Goal: Task Accomplishment & Management: Manage account settings

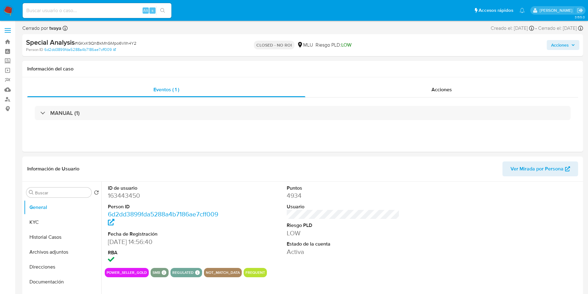
select select "10"
click at [60, 237] on button "Historial Casos" at bounding box center [60, 236] width 73 height 15
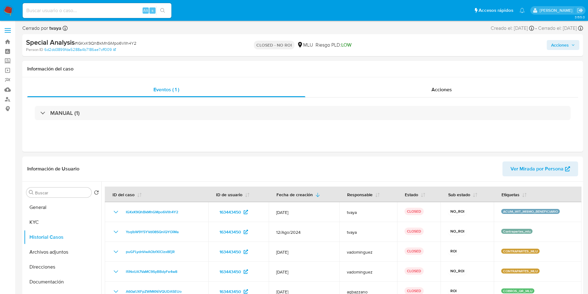
click at [5, 10] on img at bounding box center [8, 10] width 11 height 11
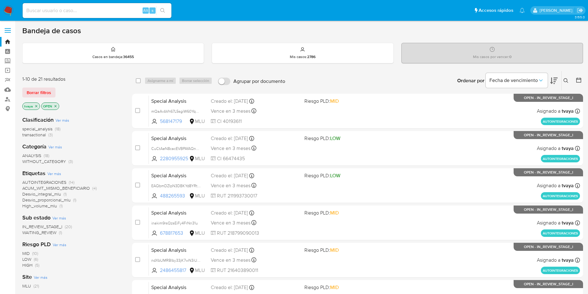
click at [11, 8] on img at bounding box center [8, 10] width 11 height 11
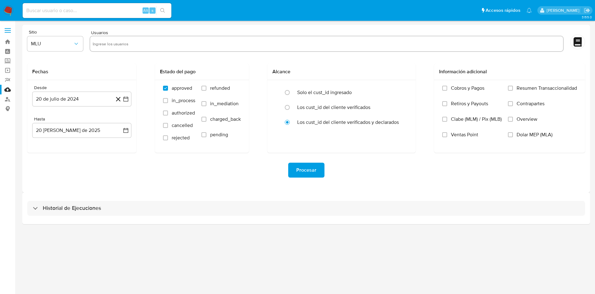
click at [141, 46] on input "text" at bounding box center [327, 44] width 468 height 10
paste input "234143795"
type input "234143795"
click at [122, 43] on icon "quitar 234143795" at bounding box center [122, 43] width 5 height 5
click at [213, 89] on span "refunded" at bounding box center [220, 88] width 20 height 6
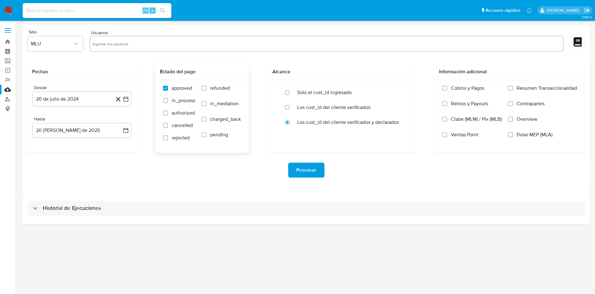
click at [207, 89] on input "refunded" at bounding box center [204, 88] width 5 height 5
checkbox input "true"
click at [209, 122] on label "charged_back" at bounding box center [221, 124] width 39 height 16
click at [207, 122] on input "charged_back" at bounding box center [204, 119] width 5 height 5
checkbox input "true"
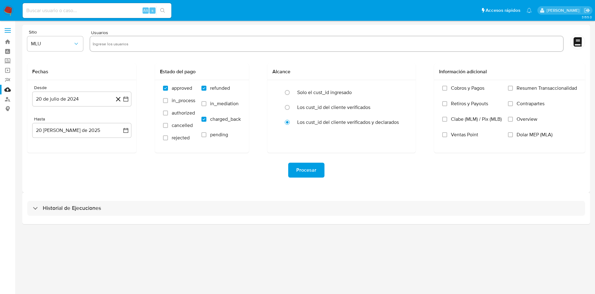
click at [157, 35] on div "Usuarios" at bounding box center [327, 41] width 474 height 23
click at [149, 41] on input "text" at bounding box center [327, 44] width 468 height 10
paste input "234143795 82238003 137111304"
drag, startPoint x: 114, startPoint y: 44, endPoint x: 127, endPoint y: 41, distance: 13.2
click at [115, 44] on input "234143795 82238003 137111304" at bounding box center [327, 44] width 468 height 10
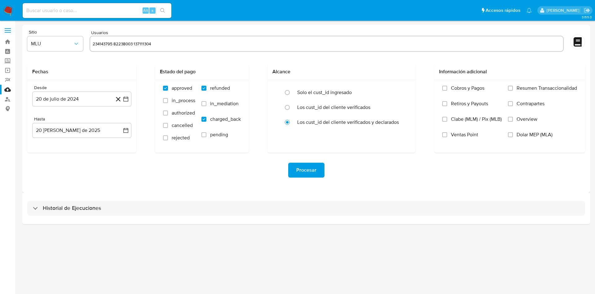
type input "23414379582238003 137111304"
paste input "234143795 82238003 137111304"
type input "234143795 82238003 137111304"
click at [162, 42] on input "text" at bounding box center [327, 44] width 468 height 10
paste input "234143795, 82238003, 137111304"
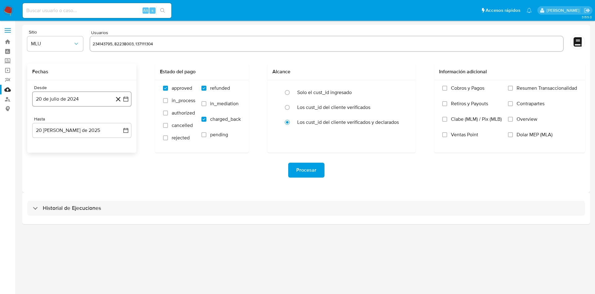
type input "234143795, 82238003, 137111304"
click at [126, 97] on icon "button" at bounding box center [125, 98] width 5 height 5
click at [118, 121] on icon "Mes siguiente" at bounding box center [120, 121] width 7 height 7
click at [118, 120] on icon "Mes siguiente" at bounding box center [120, 121] width 7 height 7
click at [44, 123] on icon "Mes anterior" at bounding box center [43, 121] width 7 height 7
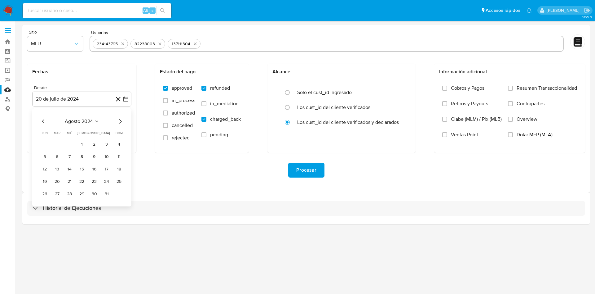
click at [60, 156] on button "6" at bounding box center [57, 157] width 10 height 10
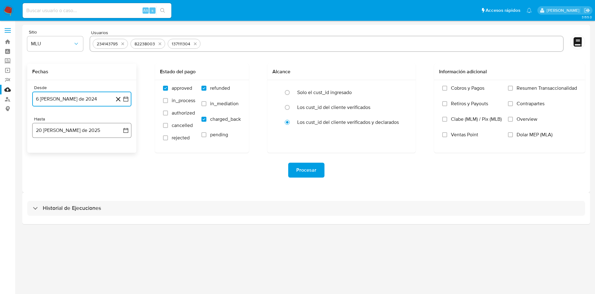
click at [124, 130] on icon "button" at bounding box center [126, 130] width 6 height 6
click at [70, 187] on button "6" at bounding box center [70, 188] width 10 height 10
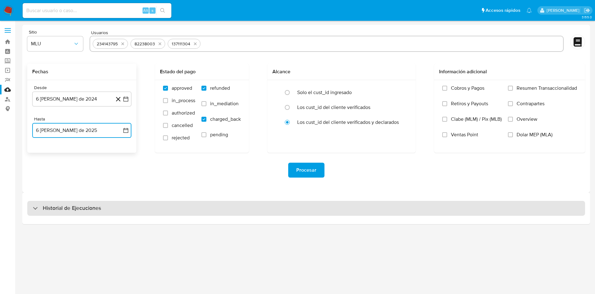
drag, startPoint x: 86, startPoint y: 208, endPoint x: 87, endPoint y: 203, distance: 5.0
click at [86, 208] on h3 "Historial de Ejecuciones" at bounding box center [72, 207] width 58 height 7
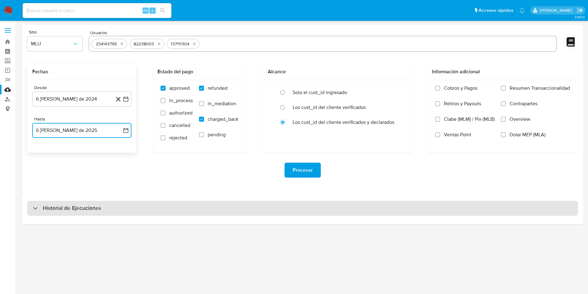
select select "10"
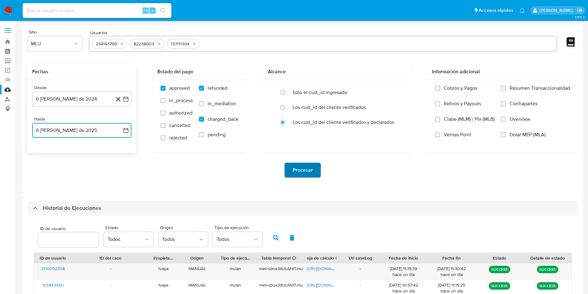
click at [306, 173] on span "Procesar" at bounding box center [303, 170] width 20 height 14
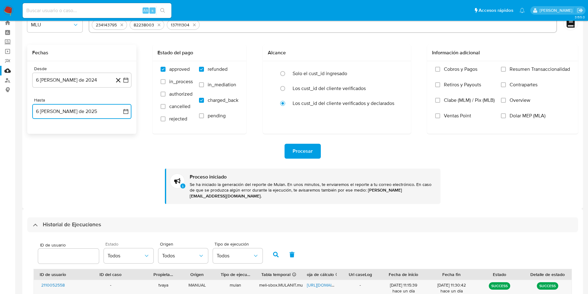
scroll to position [47, 0]
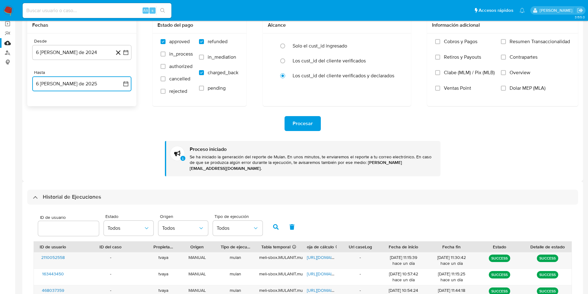
click at [118, 193] on div "Historial de Ejecuciones" at bounding box center [302, 196] width 551 height 15
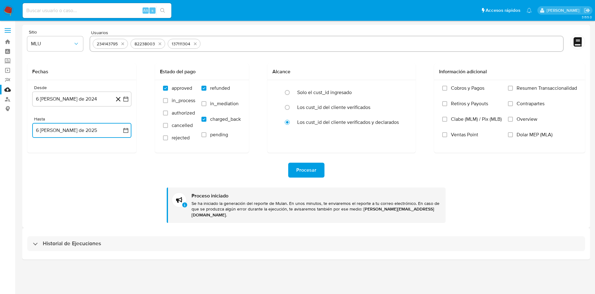
click at [80, 240] on h3 "Historial de Ejecuciones" at bounding box center [72, 243] width 58 height 7
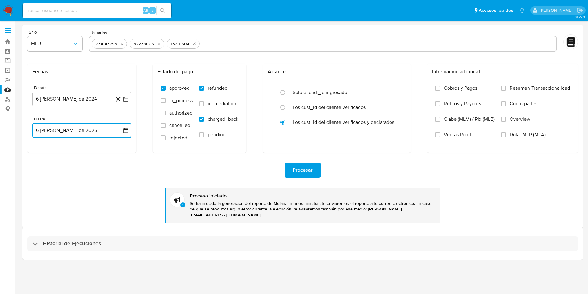
select select "10"
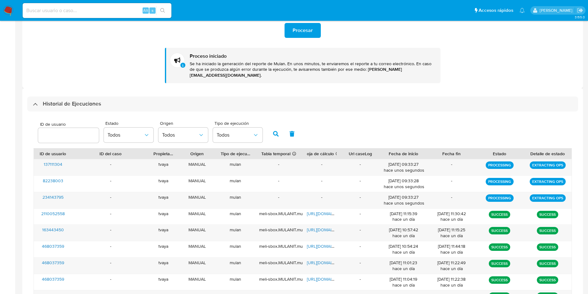
scroll to position [47, 0]
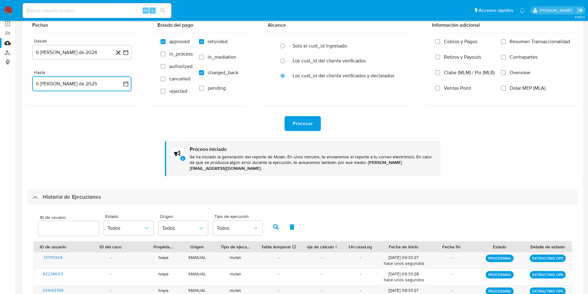
click at [97, 193] on h3 "Historial de Ejecuciones" at bounding box center [72, 196] width 58 height 7
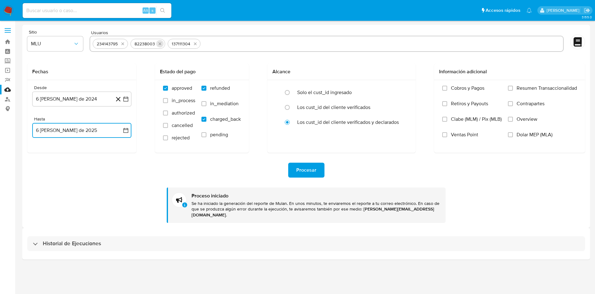
click at [123, 45] on icon "quitar 234143795" at bounding box center [122, 43] width 5 height 5
click at [123, 45] on icon "quitar 82238003" at bounding box center [122, 43] width 5 height 5
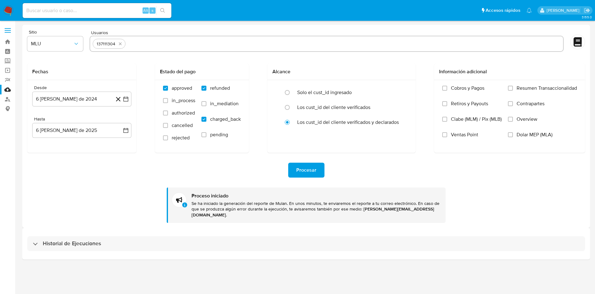
click at [123, 45] on div "137111304" at bounding box center [109, 44] width 33 height 10
click at [121, 45] on icon "quitar 137111304" at bounding box center [120, 43] width 5 height 5
click at [140, 46] on input "text" at bounding box center [327, 44] width 468 height 10
paste input "191911748"
type input "191911748"
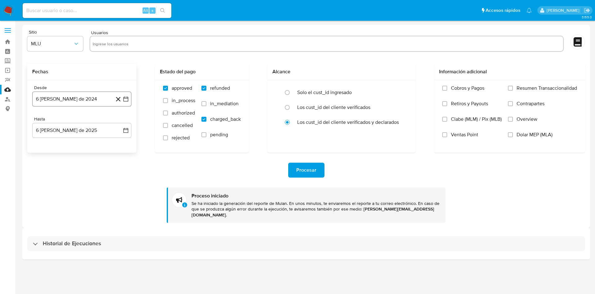
click at [127, 100] on icon "button" at bounding box center [126, 99] width 6 height 6
click at [121, 118] on icon "Mes siguiente" at bounding box center [120, 121] width 7 height 7
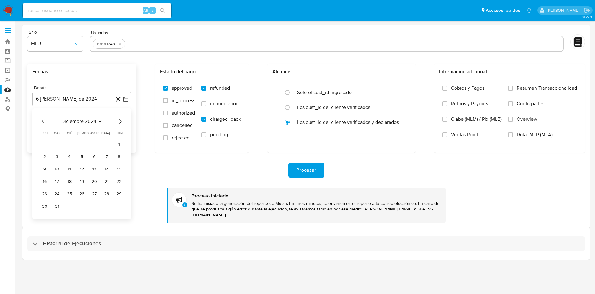
click at [121, 118] on icon "Mes siguiente" at bounding box center [120, 121] width 7 height 7
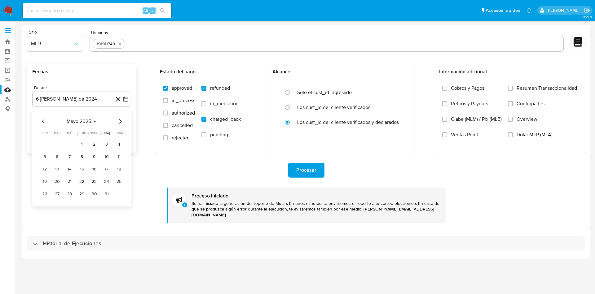
click at [121, 118] on icon "Mes siguiente" at bounding box center [120, 121] width 7 height 7
click at [123, 120] on icon "Mes siguiente" at bounding box center [120, 121] width 7 height 7
click at [42, 182] on button "21" at bounding box center [45, 181] width 10 height 10
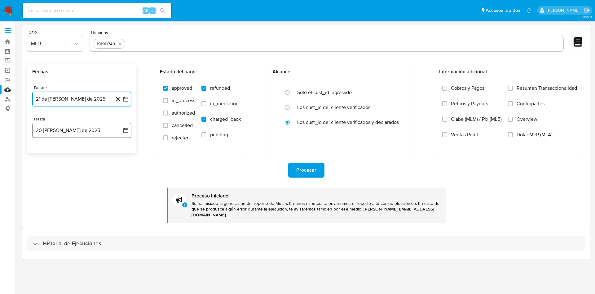
click at [130, 131] on button "20 de agosto de 2025" at bounding box center [81, 130] width 99 height 15
click at [72, 188] on button "6" at bounding box center [70, 188] width 10 height 10
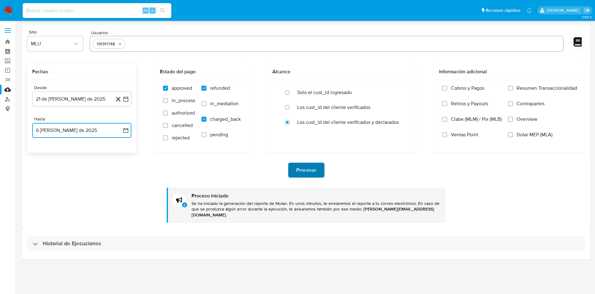
click at [309, 167] on span "Procesar" at bounding box center [306, 170] width 20 height 14
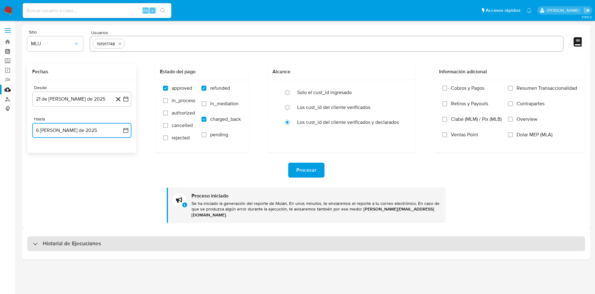
click at [62, 240] on h3 "Historial de Ejecuciones" at bounding box center [72, 243] width 58 height 7
select select "10"
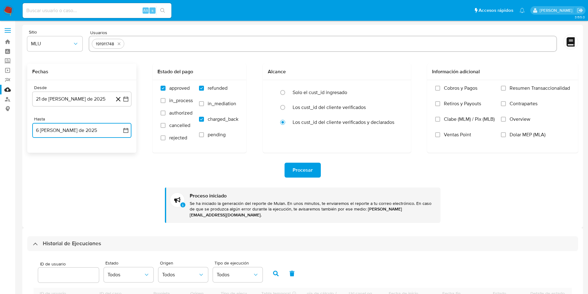
scroll to position [140, 0]
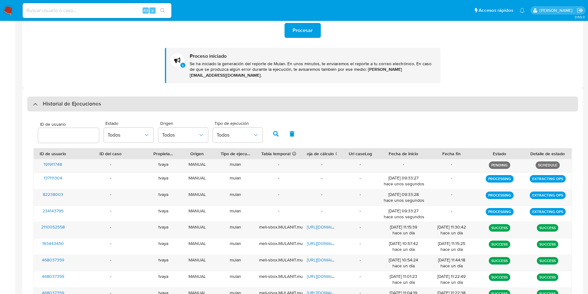
click at [99, 101] on h3 "Historial de Ejecuciones" at bounding box center [72, 103] width 58 height 7
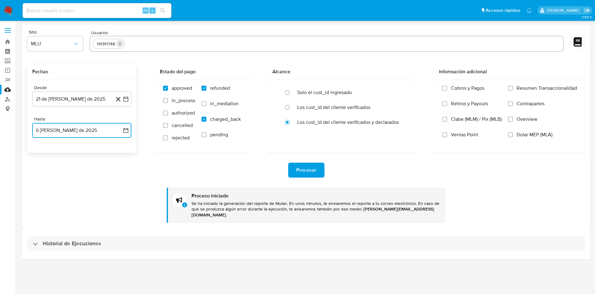
click at [121, 42] on icon "quitar 191911748" at bounding box center [120, 43] width 5 height 5
click at [142, 46] on input "text" at bounding box center [327, 44] width 468 height 10
paste input "1977053883"
type input "1977053883"
drag, startPoint x: 133, startPoint y: 97, endPoint x: 125, endPoint y: 96, distance: 8.4
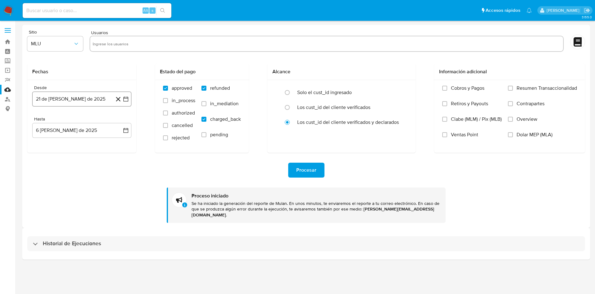
click at [133, 97] on div "Desde 21 de julio de 2025 21-07-2025 Hasta 6 de agosto de 2025 6-08-2025" at bounding box center [81, 116] width 109 height 73
click at [123, 96] on icon "button" at bounding box center [126, 99] width 6 height 6
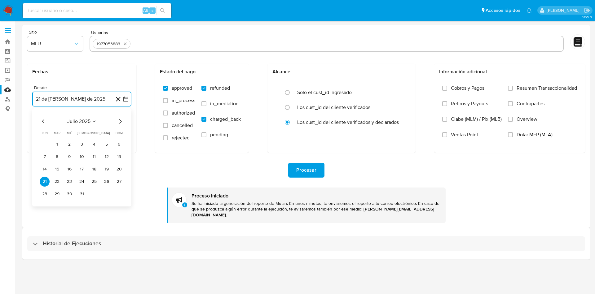
click at [43, 121] on icon "Mes anterior" at bounding box center [43, 121] width 7 height 7
click at [42, 121] on icon "Mes anterior" at bounding box center [43, 121] width 7 height 7
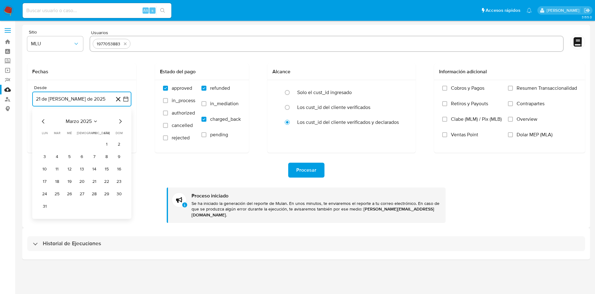
click at [42, 121] on icon "Mes anterior" at bounding box center [43, 121] width 7 height 7
click at [42, 121] on icon "Mes anterior" at bounding box center [43, 121] width 2 height 4
click at [44, 120] on icon "Mes anterior" at bounding box center [43, 121] width 7 height 7
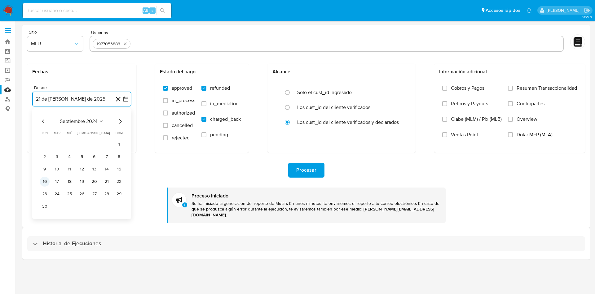
click at [45, 180] on button "16" at bounding box center [45, 181] width 10 height 10
drag, startPoint x: 125, startPoint y: 131, endPoint x: 121, endPoint y: 131, distance: 4.1
click at [125, 130] on icon "button" at bounding box center [126, 130] width 6 height 6
click at [65, 187] on button "6" at bounding box center [70, 188] width 10 height 10
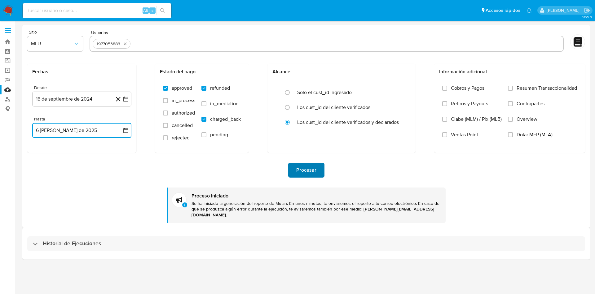
click at [308, 170] on span "Procesar" at bounding box center [306, 170] width 20 height 14
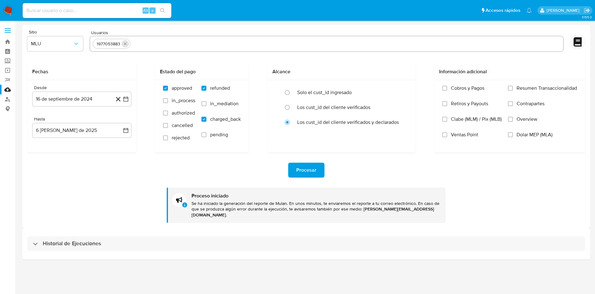
click at [126, 45] on icon "quitar 1977053883" at bounding box center [125, 43] width 5 height 5
click at [126, 45] on input "text" at bounding box center [327, 44] width 468 height 10
paste input "2005258719"
type input "2005258719"
click at [129, 95] on button "16 de septiembre de 2024" at bounding box center [81, 98] width 99 height 15
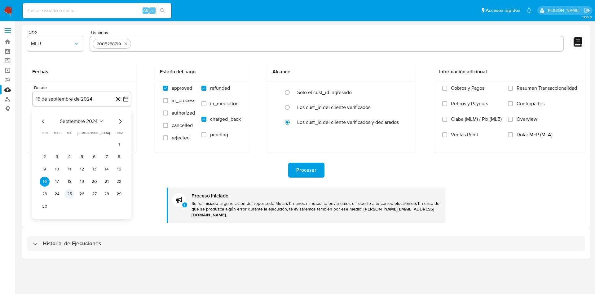
click at [69, 194] on button "25" at bounding box center [70, 194] width 10 height 10
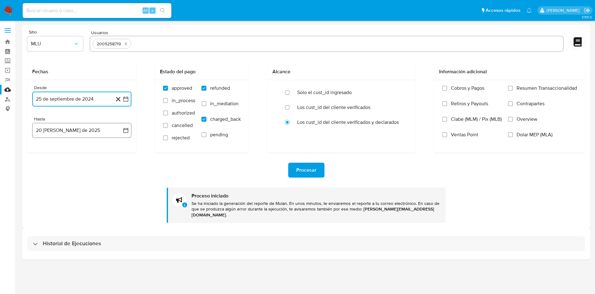
click at [125, 128] on icon "button" at bounding box center [125, 130] width 5 height 5
click at [66, 187] on button "6" at bounding box center [70, 188] width 10 height 10
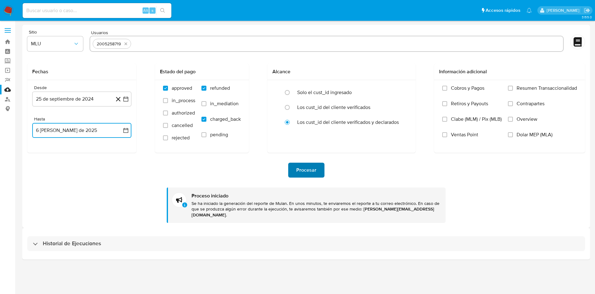
click at [307, 169] on span "Procesar" at bounding box center [306, 170] width 20 height 14
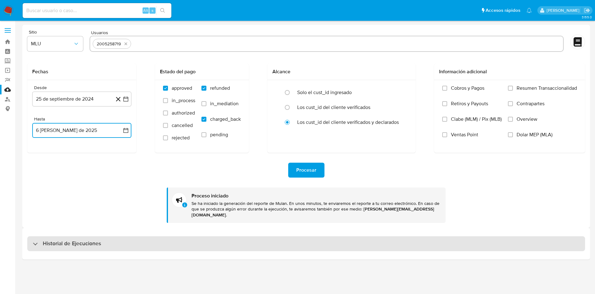
click at [63, 240] on h3 "Historial de Ejecuciones" at bounding box center [72, 243] width 58 height 7
select select "10"
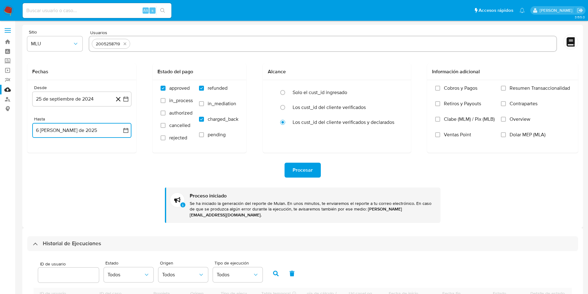
scroll to position [140, 0]
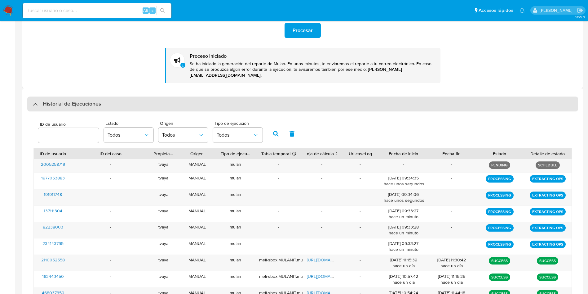
click at [66, 96] on div "Historial de Ejecuciones" at bounding box center [302, 103] width 551 height 15
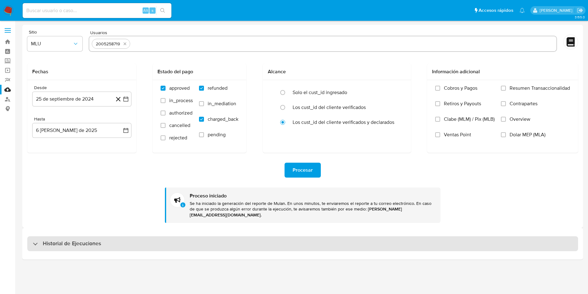
scroll to position [0, 0]
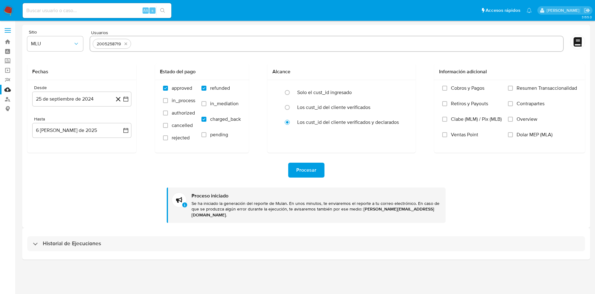
drag, startPoint x: 73, startPoint y: 240, endPoint x: 79, endPoint y: 229, distance: 12.5
click at [74, 241] on h3 "Historial de Ejecuciones" at bounding box center [72, 243] width 58 height 7
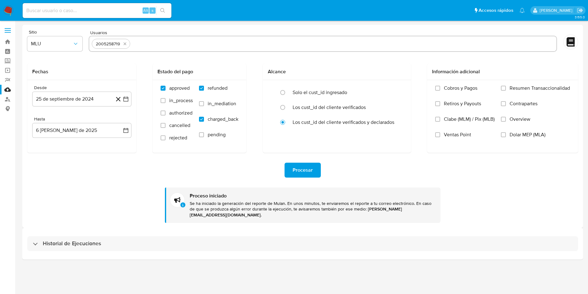
select select "10"
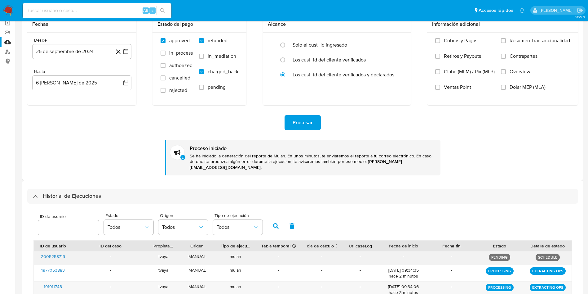
scroll to position [140, 0]
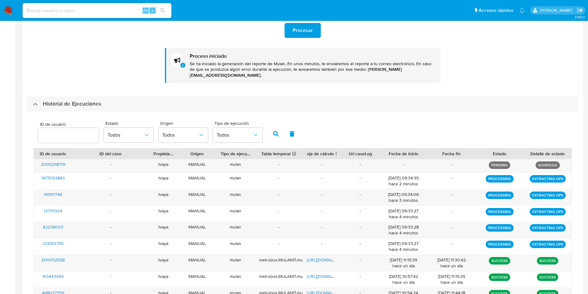
click at [78, 103] on div "Historial de Ejecuciones" at bounding box center [302, 103] width 551 height 15
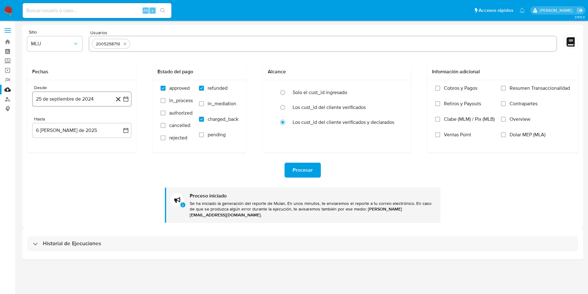
scroll to position [0, 0]
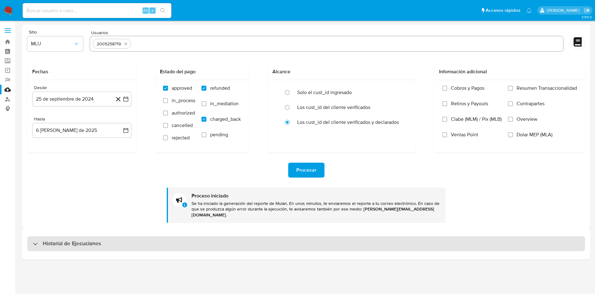
click at [54, 240] on h3 "Historial de Ejecuciones" at bounding box center [72, 243] width 58 height 7
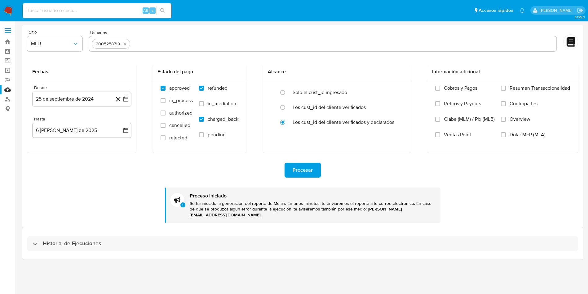
select select "10"
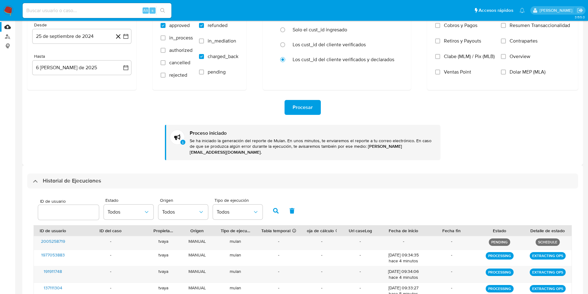
scroll to position [140, 0]
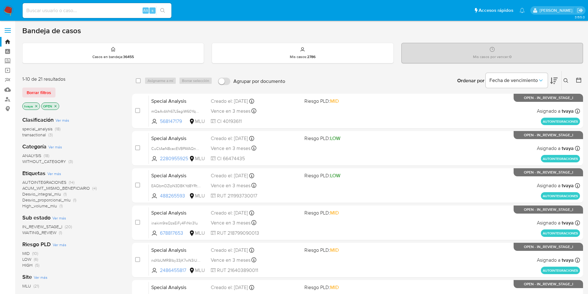
click at [554, 78] on icon at bounding box center [553, 80] width 7 height 7
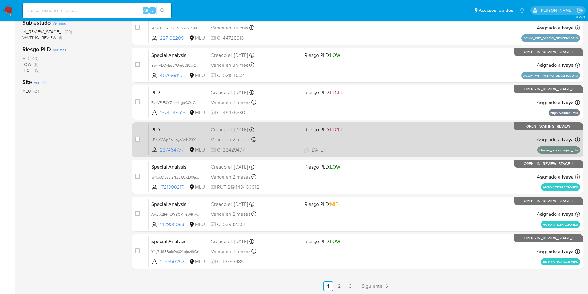
scroll to position [196, 0]
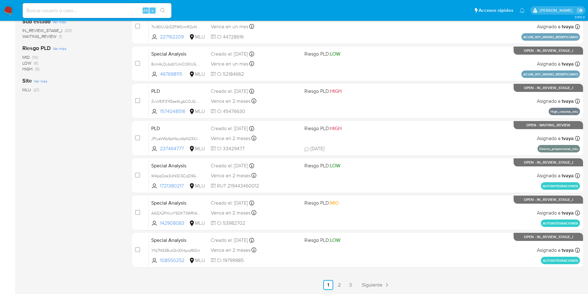
click at [118, 12] on input at bounding box center [97, 11] width 149 height 8
paste input "234143795"
type input "234143795"
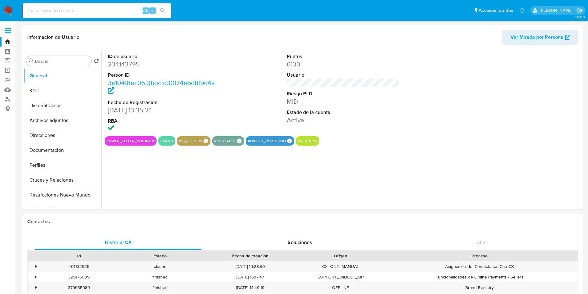
select select "10"
click at [130, 65] on dd "234143795" at bounding box center [164, 64] width 113 height 9
copy dd "234143795"
click at [57, 109] on button "Historial Casos" at bounding box center [60, 105] width 73 height 15
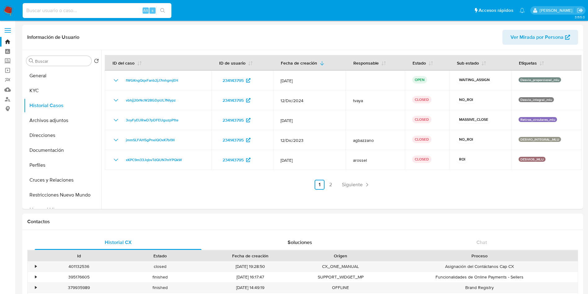
click at [124, 12] on input at bounding box center [97, 11] width 149 height 8
paste input "191911748"
type input "191911748"
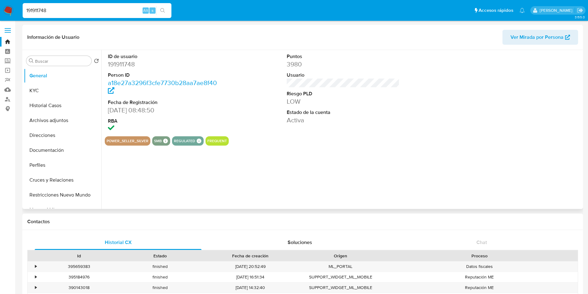
select select "10"
click at [44, 92] on button "KYC" at bounding box center [60, 90] width 73 height 15
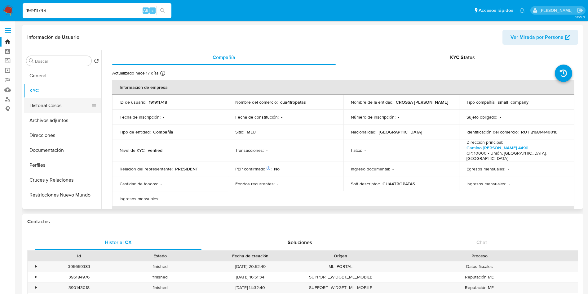
click at [47, 103] on button "Historial Casos" at bounding box center [60, 105] width 73 height 15
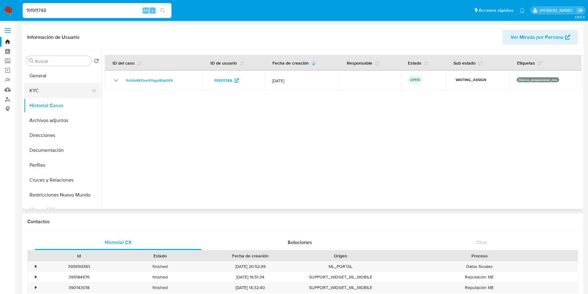
click at [60, 96] on button "KYC" at bounding box center [60, 90] width 73 height 15
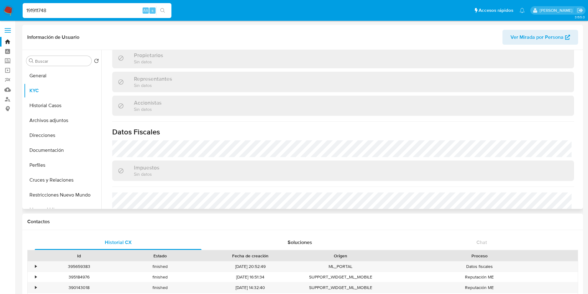
scroll to position [356, 0]
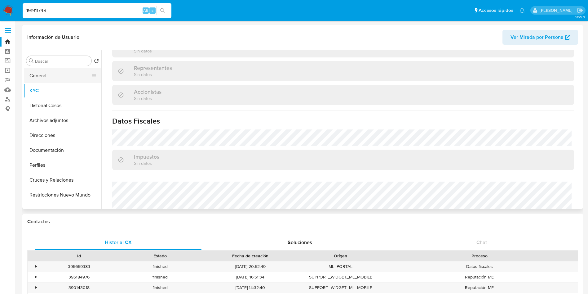
click at [47, 78] on button "General" at bounding box center [60, 75] width 73 height 15
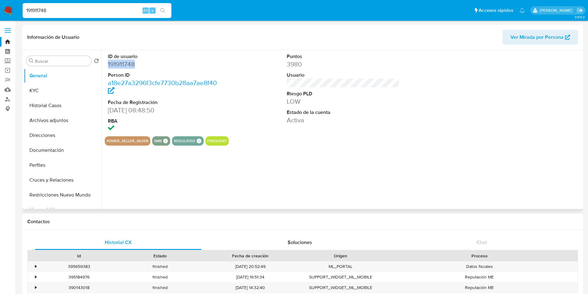
click at [121, 62] on dd "191911748" at bounding box center [164, 64] width 113 height 9
click at [105, 11] on input "191911748" at bounding box center [97, 11] width 149 height 8
paste input "82238003"
type input "82238003"
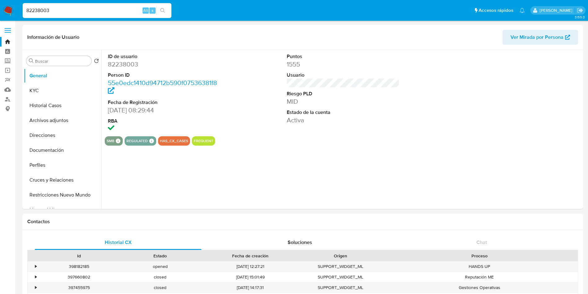
select select "10"
drag, startPoint x: 61, startPoint y: 88, endPoint x: 58, endPoint y: 88, distance: 3.4
click at [61, 88] on button "KYC" at bounding box center [60, 90] width 73 height 15
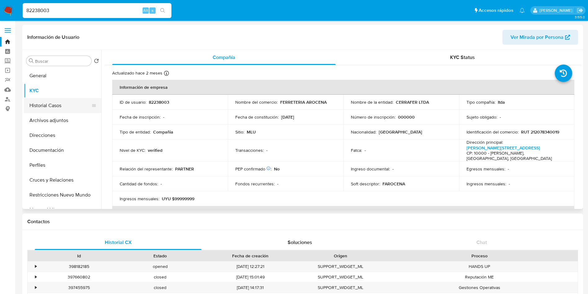
click at [39, 107] on button "Historial Casos" at bounding box center [60, 105] width 73 height 15
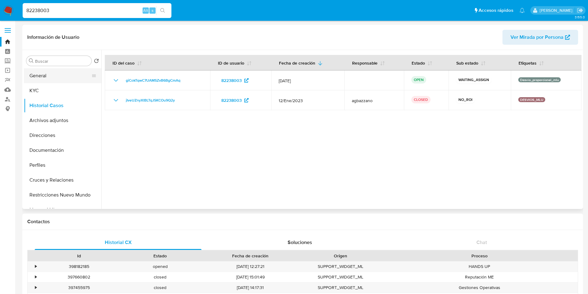
click at [50, 76] on button "General" at bounding box center [60, 75] width 73 height 15
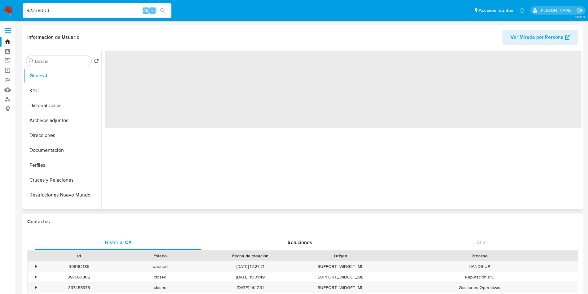
click at [115, 67] on span "‌" at bounding box center [343, 90] width 477 height 78
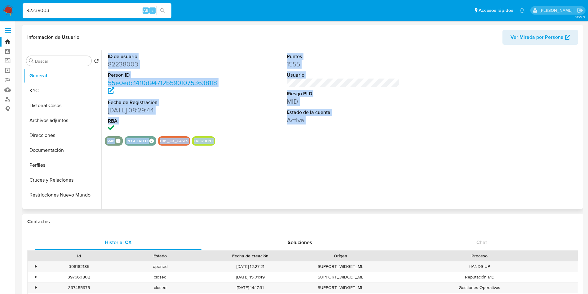
click at [127, 62] on dd "82238003" at bounding box center [164, 64] width 113 height 9
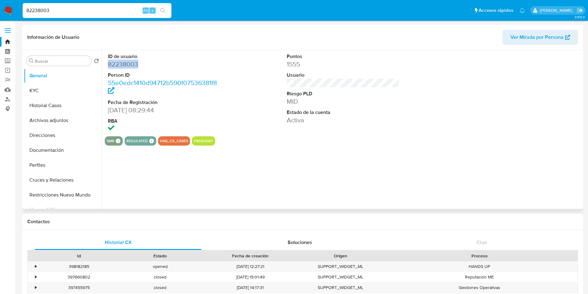
click at [127, 62] on dd "82238003" at bounding box center [164, 64] width 113 height 9
click at [100, 12] on input "82238003" at bounding box center [97, 11] width 149 height 8
paste input "137111304"
type input "137111304"
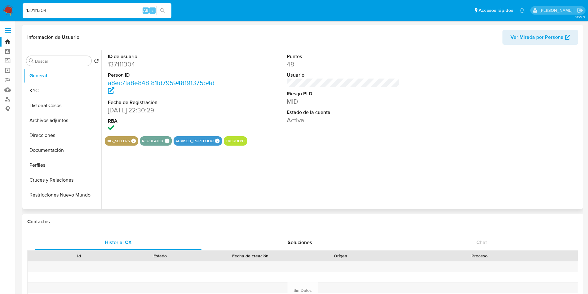
select select "10"
drag, startPoint x: 65, startPoint y: 94, endPoint x: 66, endPoint y: 100, distance: 6.0
click at [67, 93] on button "KYC" at bounding box center [63, 90] width 78 height 15
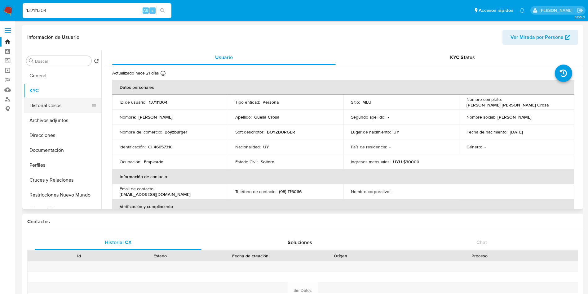
click at [51, 105] on button "Historial Casos" at bounding box center [60, 105] width 73 height 15
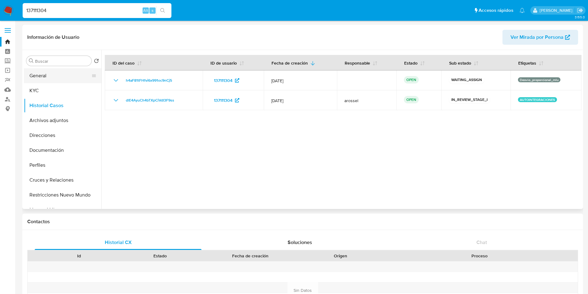
click at [40, 75] on button "General" at bounding box center [60, 75] width 73 height 15
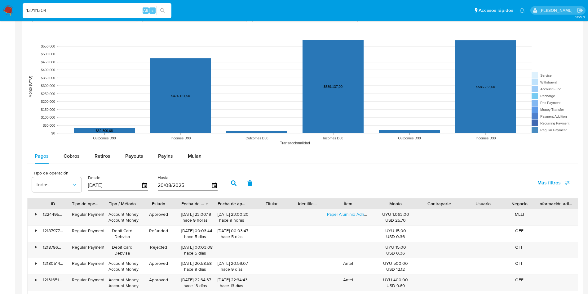
scroll to position [512, 0]
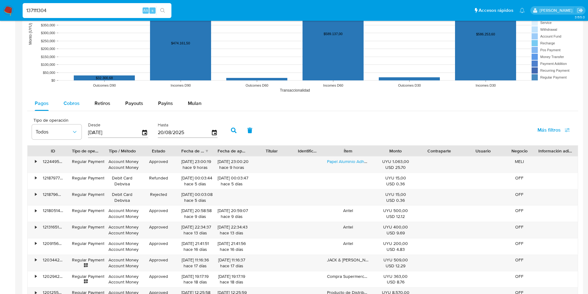
click at [83, 100] on button "Cobros" at bounding box center [71, 103] width 31 height 15
select select "10"
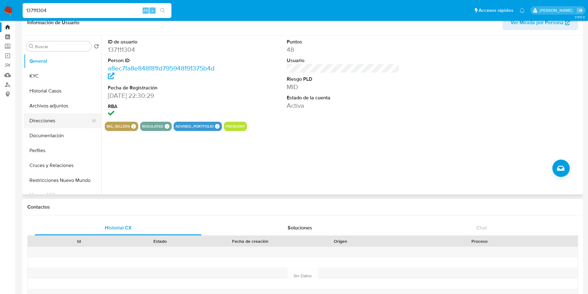
scroll to position [0, 0]
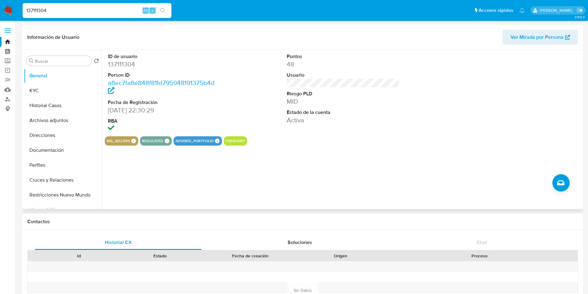
click at [121, 62] on dd "137111304" at bounding box center [164, 64] width 113 height 9
copy dd "137111304"
click at [96, 10] on input "137111304" at bounding box center [97, 11] width 149 height 8
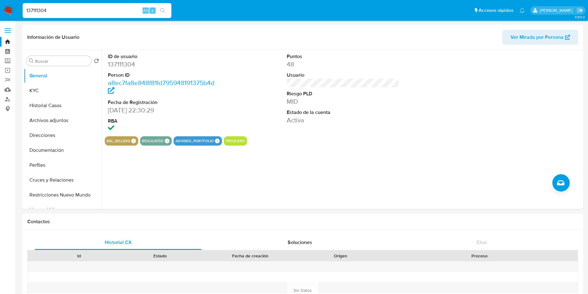
paste input "977053883"
type input "1977053883"
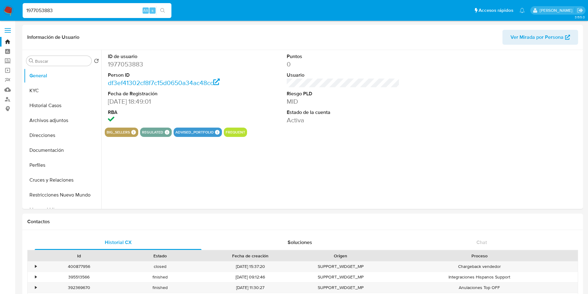
select select "10"
click at [55, 86] on button "KYC" at bounding box center [60, 90] width 73 height 15
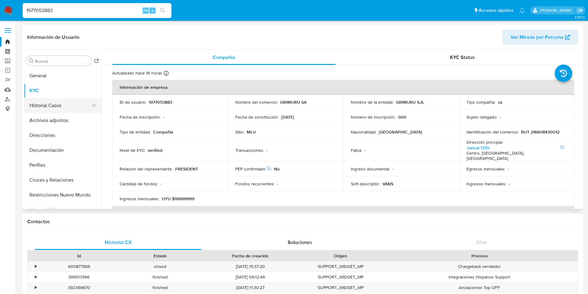
click at [46, 106] on button "Historial Casos" at bounding box center [60, 105] width 73 height 15
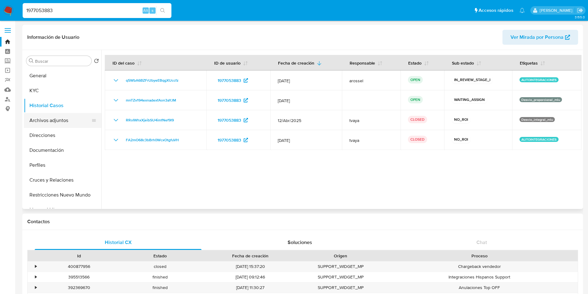
click at [57, 119] on button "Archivos adjuntos" at bounding box center [60, 120] width 73 height 15
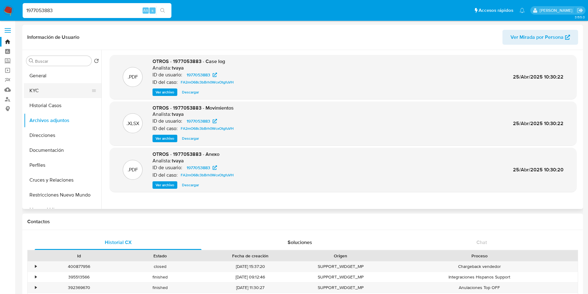
click at [51, 90] on button "KYC" at bounding box center [60, 90] width 73 height 15
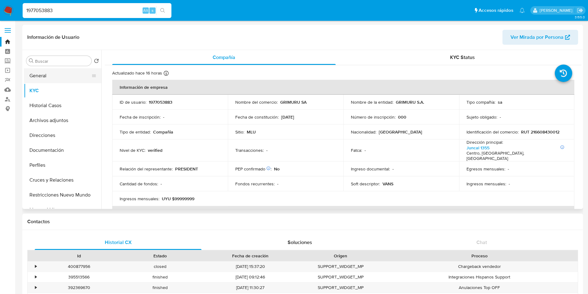
click at [36, 70] on button "General" at bounding box center [60, 75] width 73 height 15
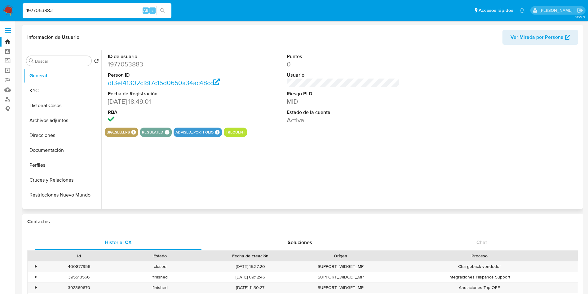
click at [121, 68] on dd "1977053883" at bounding box center [164, 64] width 113 height 9
copy dd "1977053883"
click at [111, 14] on input "1977053883" at bounding box center [97, 11] width 149 height 8
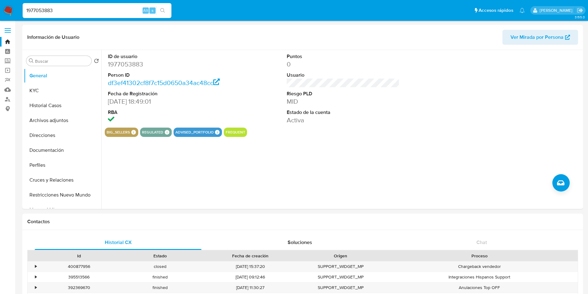
paste input "2005258719"
type input "2005258719"
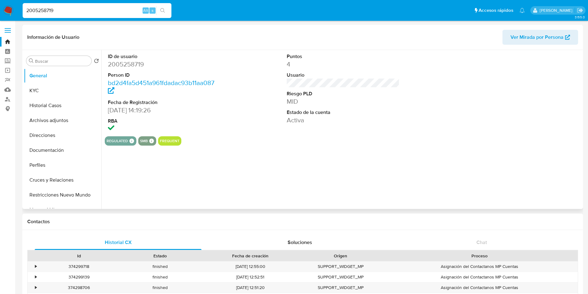
select select "10"
click at [45, 96] on button "KYC" at bounding box center [60, 90] width 73 height 15
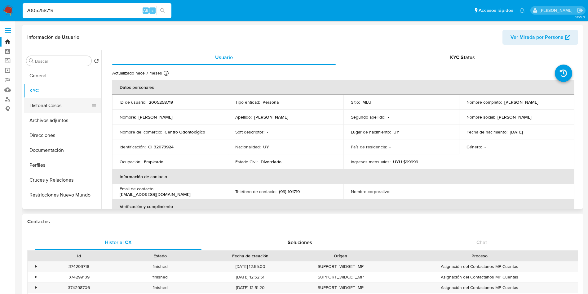
click at [49, 105] on button "Historial Casos" at bounding box center [60, 105] width 73 height 15
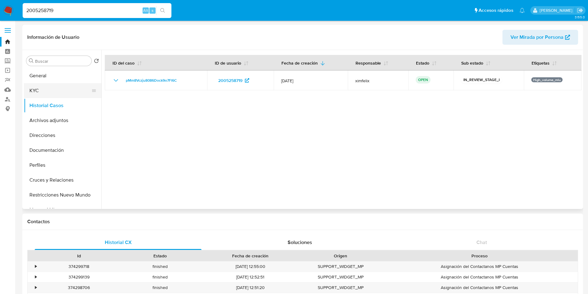
click at [57, 89] on button "KYC" at bounding box center [60, 90] width 73 height 15
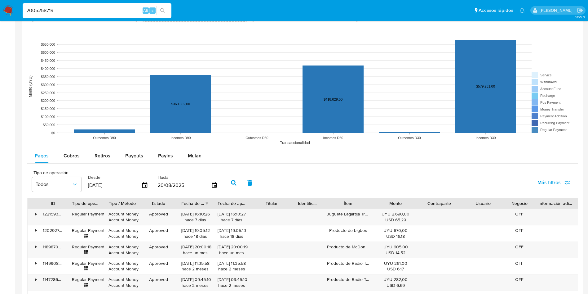
scroll to position [512, 0]
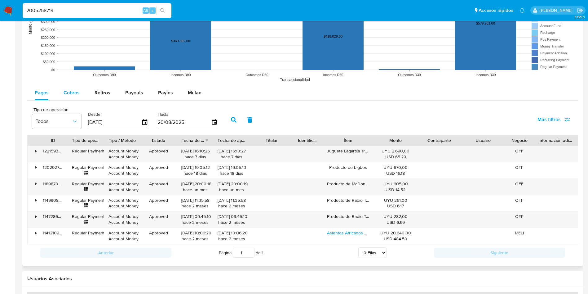
click at [77, 96] on div "Cobros" at bounding box center [72, 92] width 16 height 15
select select "10"
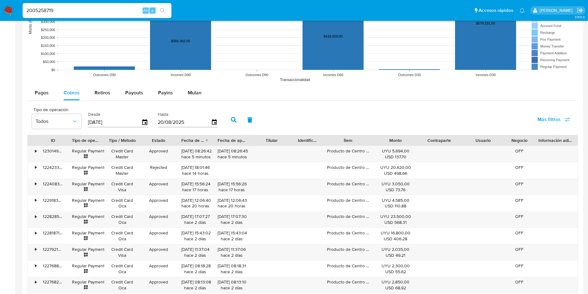
click at [367, 137] on div "Ítem" at bounding box center [348, 140] width 42 height 6
drag, startPoint x: 367, startPoint y: 139, endPoint x: 374, endPoint y: 139, distance: 6.5
click at [374, 139] on div "Ítem" at bounding box center [348, 140] width 51 height 11
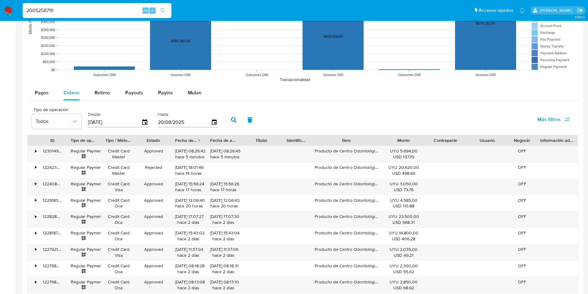
drag, startPoint x: 371, startPoint y: 140, endPoint x: 382, endPoint y: 142, distance: 11.3
click at [383, 142] on div at bounding box center [382, 140] width 11 height 11
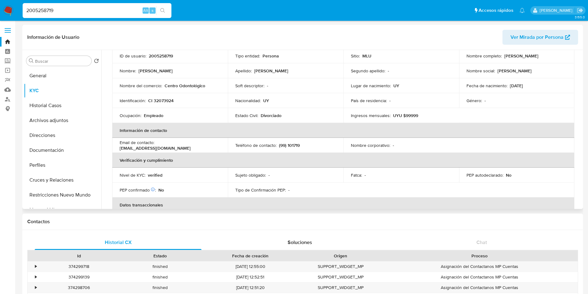
scroll to position [0, 0]
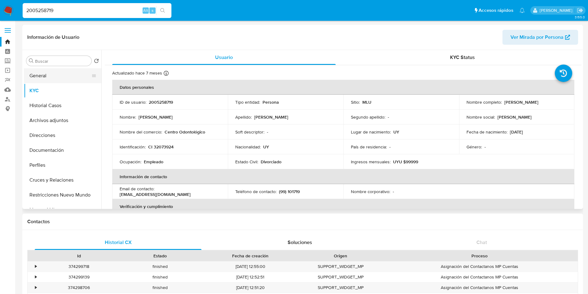
click at [61, 82] on button "General" at bounding box center [60, 75] width 73 height 15
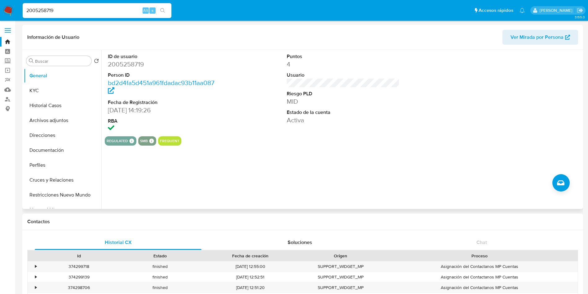
click at [123, 65] on dd "2005258719" at bounding box center [164, 64] width 113 height 9
copy dd "2005258719"
click at [4, 10] on img at bounding box center [8, 10] width 11 height 11
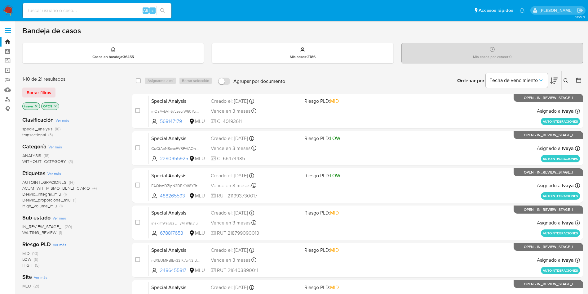
click at [36, 106] on icon "close-filter" at bounding box center [36, 106] width 2 height 2
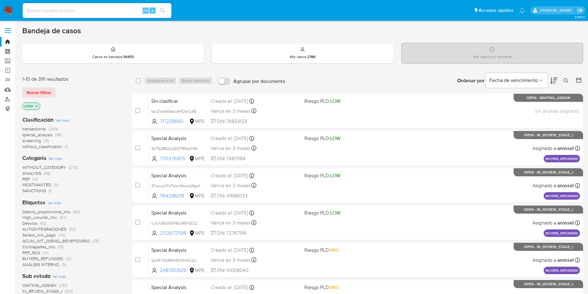
click at [567, 82] on icon at bounding box center [566, 80] width 5 height 5
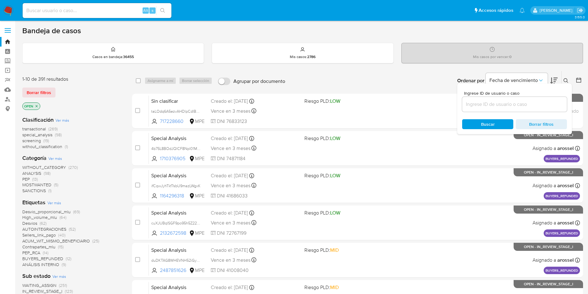
click at [493, 105] on input at bounding box center [514, 104] width 105 height 8
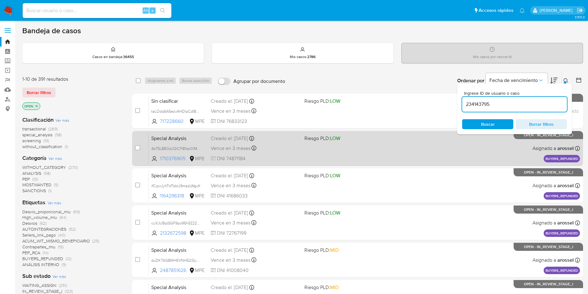
type input "234143795"
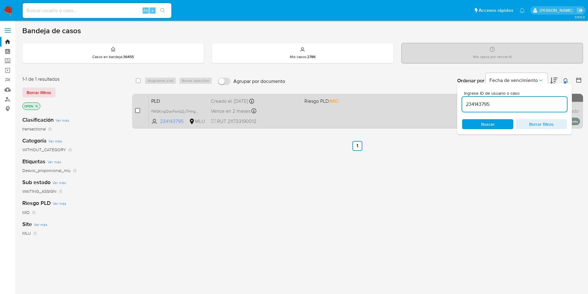
click at [138, 111] on input "checkbox" at bounding box center [137, 110] width 5 height 5
checkbox input "true"
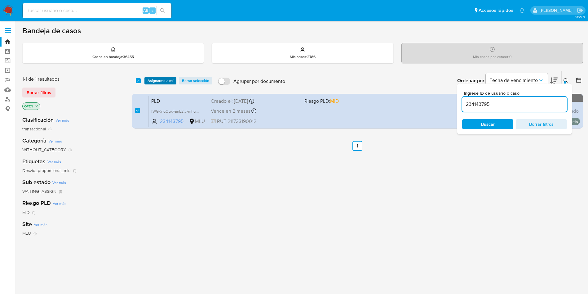
click at [166, 82] on span "Asignarme a mí" at bounding box center [161, 81] width 26 height 6
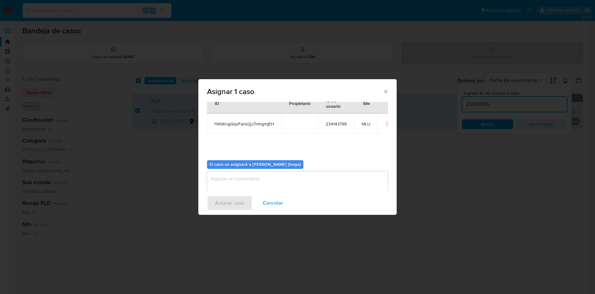
scroll to position [32, 0]
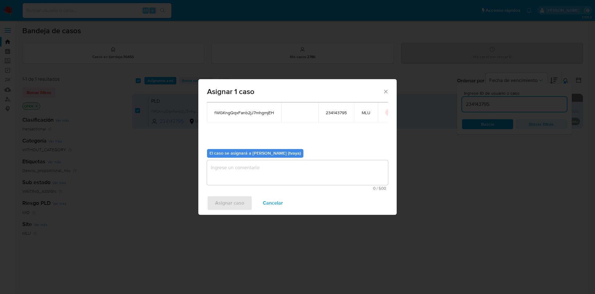
click at [234, 170] on textarea "assign-modal" at bounding box center [297, 172] width 181 height 25
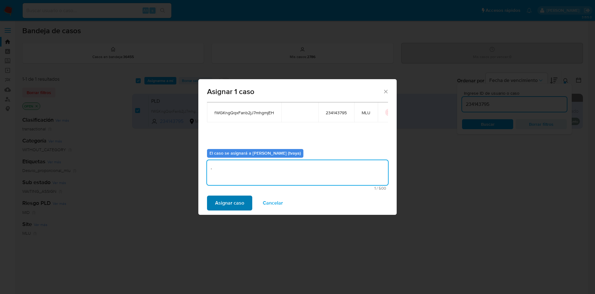
type textarea "."
click at [218, 204] on span "Asignar caso" at bounding box center [229, 203] width 29 height 14
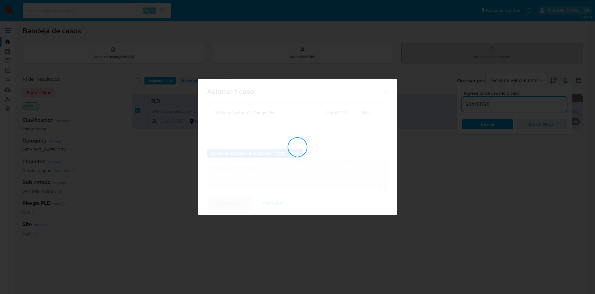
checkbox input "false"
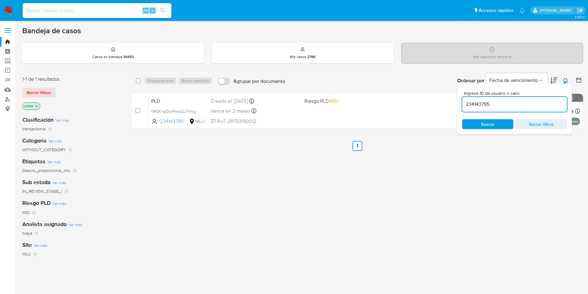
click at [521, 103] on input "234143795" at bounding box center [514, 104] width 105 height 8
paste input "191911748"
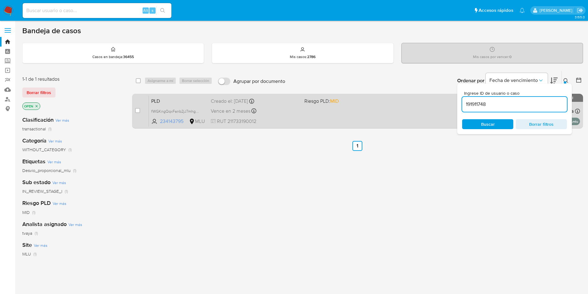
type input "191911748"
click at [138, 109] on input "checkbox" at bounding box center [137, 110] width 5 height 5
checkbox input "true"
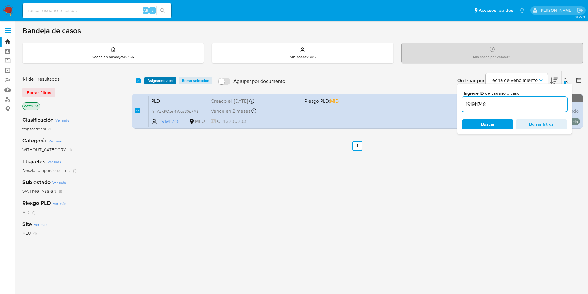
click at [157, 80] on span "Asignarme a mí" at bounding box center [161, 81] width 26 height 6
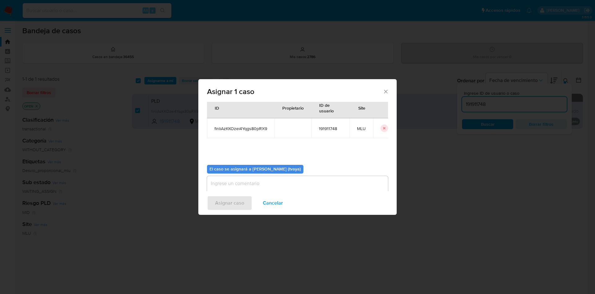
scroll to position [32, 0]
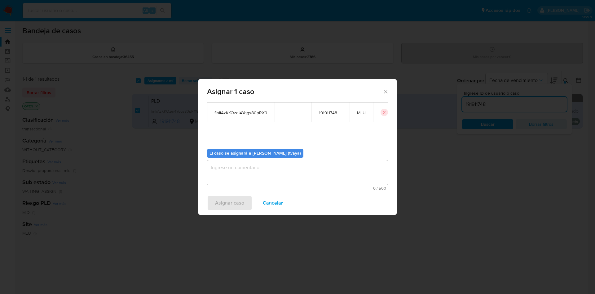
click at [214, 156] on b "El caso se asignará a Tomas Ian Vaya (tvaya)" at bounding box center [255, 153] width 91 height 6
click at [218, 168] on textarea "assign-modal" at bounding box center [297, 172] width 181 height 25
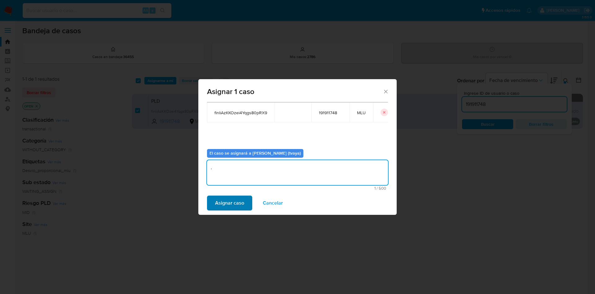
type textarea "."
click at [218, 200] on span "Asignar caso" at bounding box center [229, 203] width 29 height 14
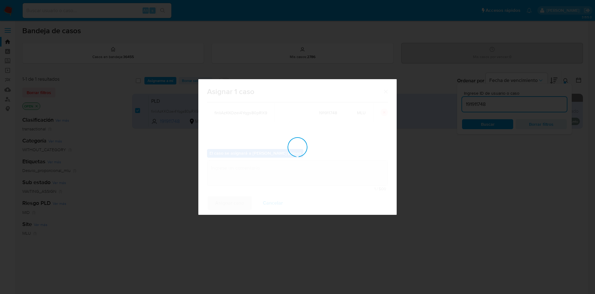
checkbox input "false"
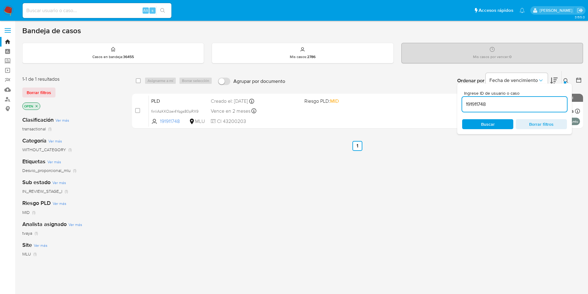
click at [488, 102] on input "191911748" at bounding box center [514, 104] width 105 height 8
paste input "82238003"
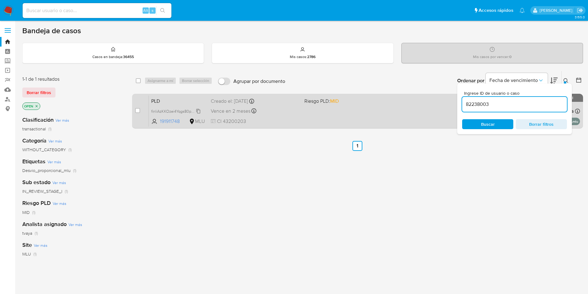
type input "82238003"
click at [139, 110] on input "checkbox" at bounding box center [137, 110] width 5 height 5
checkbox input "true"
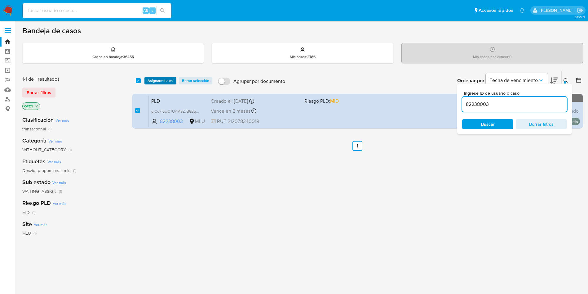
click at [159, 80] on span "Asignarme a mí" at bounding box center [161, 81] width 26 height 6
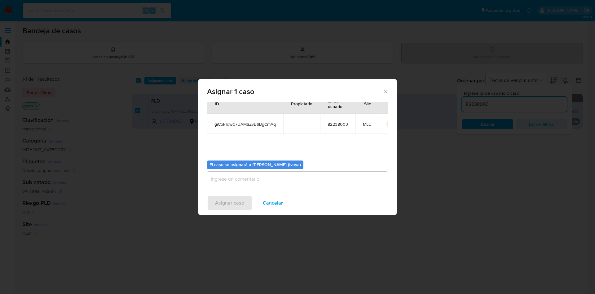
scroll to position [32, 0]
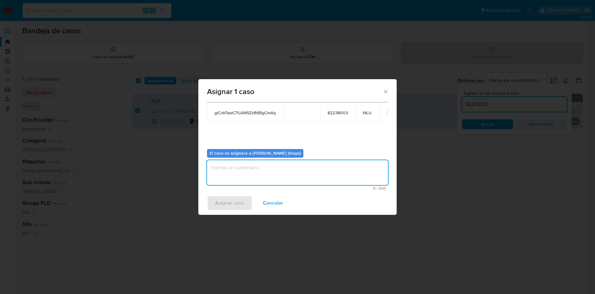
click at [234, 182] on textarea "assign-modal" at bounding box center [297, 172] width 181 height 25
type textarea "."
click at [220, 202] on span "Asignar caso" at bounding box center [229, 203] width 29 height 14
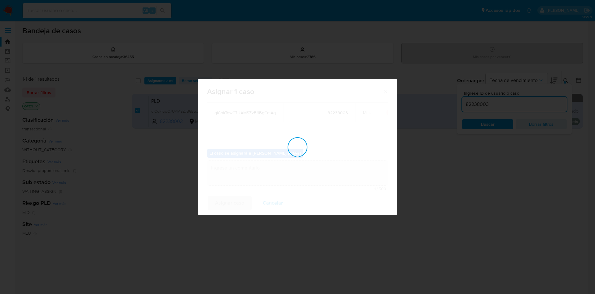
checkbox input "false"
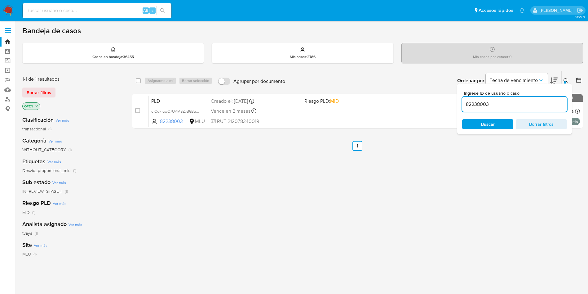
click at [475, 104] on input "82238003" at bounding box center [514, 104] width 105 height 8
click at [474, 104] on input "82238003" at bounding box center [514, 104] width 105 height 8
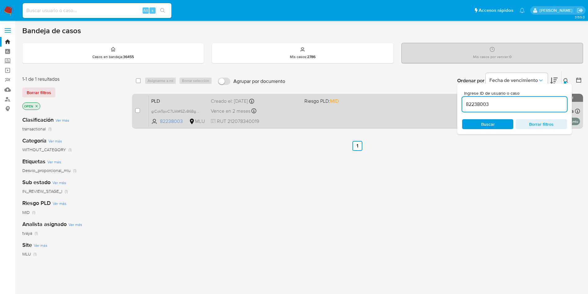
paste input "137111304"
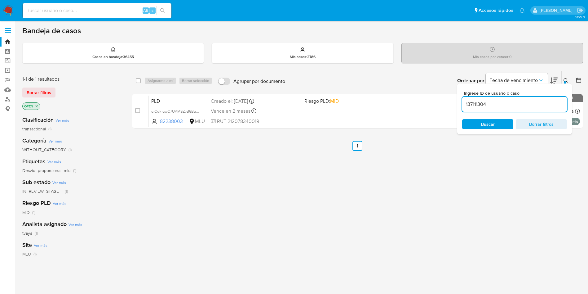
type input "137111304"
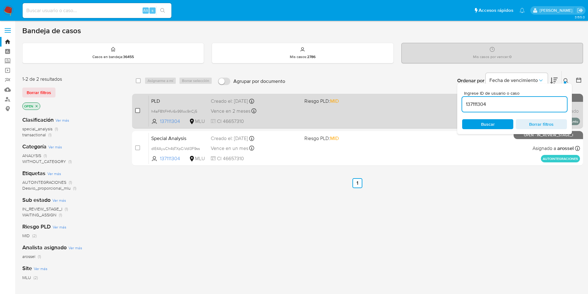
click at [139, 110] on input "checkbox" at bounding box center [137, 110] width 5 height 5
checkbox input "true"
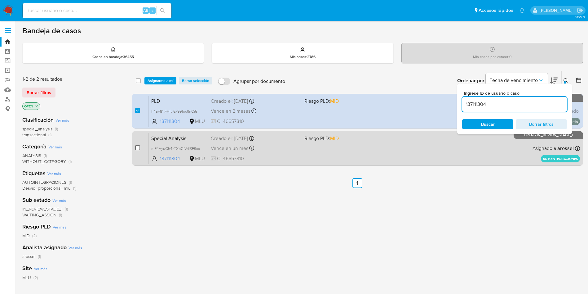
click at [138, 146] on input "checkbox" at bounding box center [137, 147] width 5 height 5
checkbox input "true"
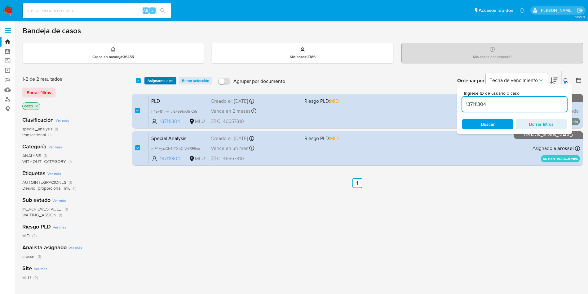
click at [164, 80] on span "Asignarme a mí" at bounding box center [161, 81] width 26 height 6
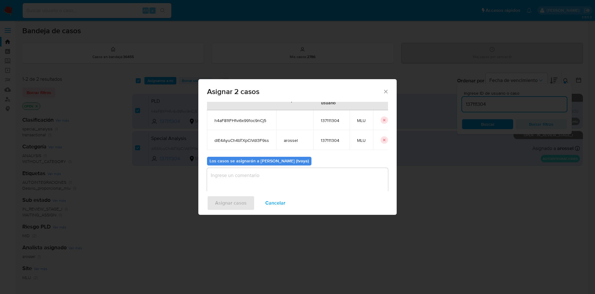
scroll to position [38, 0]
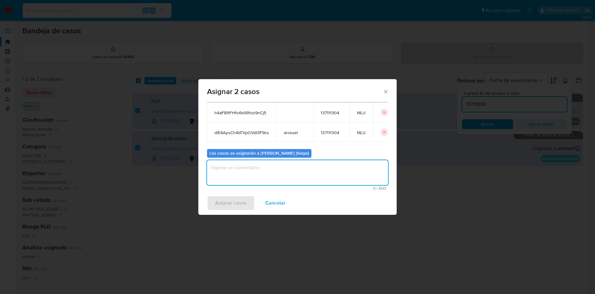
click at [242, 183] on textarea "assign-modal" at bounding box center [297, 172] width 181 height 25
type textarea "."
click at [238, 204] on span "Asignar casos" at bounding box center [231, 203] width 32 height 14
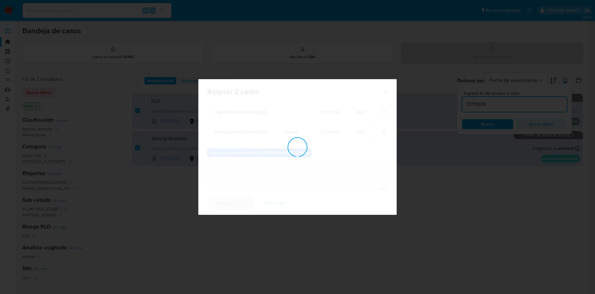
checkbox input "false"
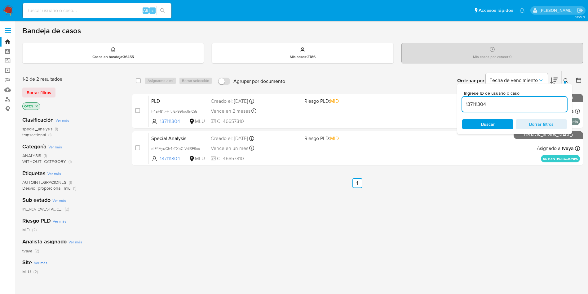
click at [496, 107] on input "137111304" at bounding box center [514, 104] width 105 height 8
paste input "977053883"
type input "1977053883"
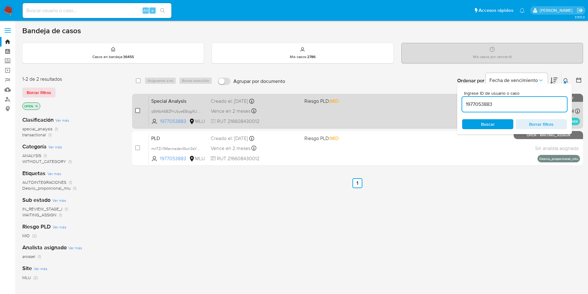
click at [138, 109] on input "checkbox" at bounding box center [137, 110] width 5 height 5
checkbox input "true"
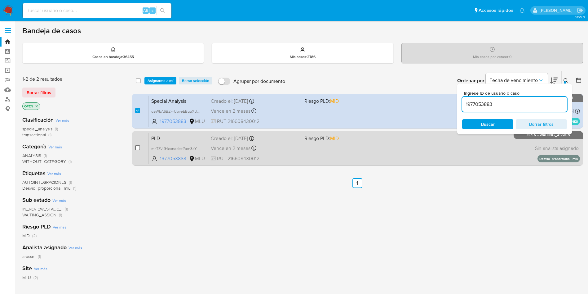
click at [136, 149] on input "checkbox" at bounding box center [137, 147] width 5 height 5
checkbox input "true"
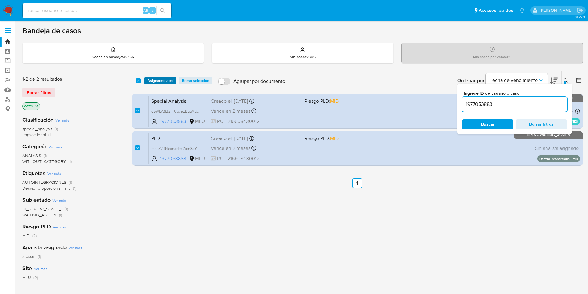
click at [163, 80] on span "Asignarme a mí" at bounding box center [161, 81] width 26 height 6
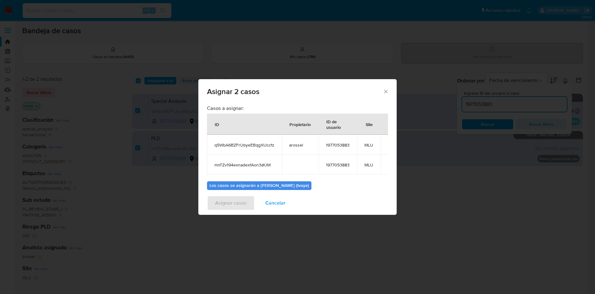
scroll to position [38, 0]
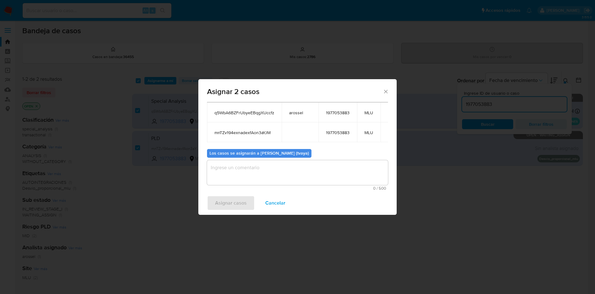
click at [257, 177] on textarea "assign-modal" at bounding box center [297, 172] width 181 height 25
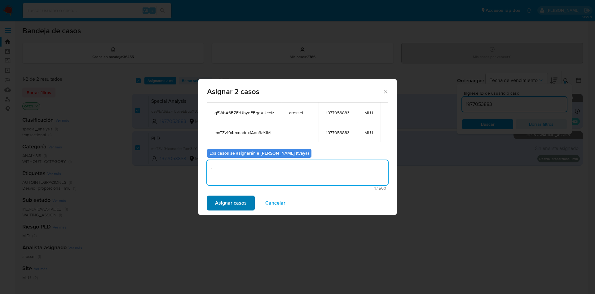
type textarea "."
click at [234, 204] on span "Asignar casos" at bounding box center [231, 203] width 32 height 14
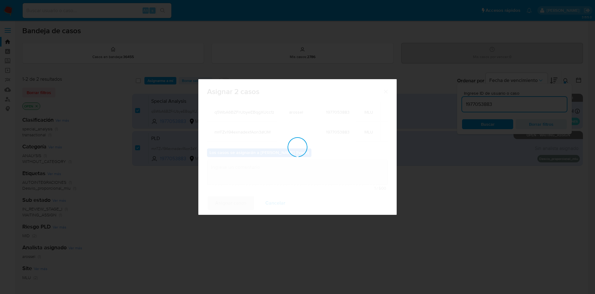
checkbox input "false"
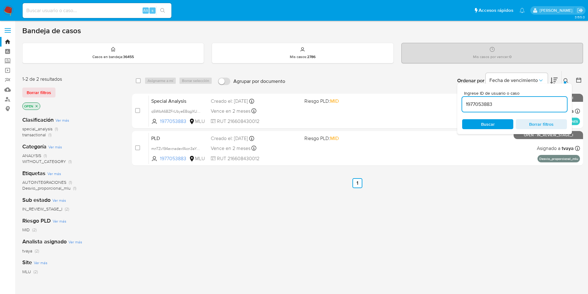
click at [492, 104] on input "1977053883" at bounding box center [514, 104] width 105 height 8
click at [493, 104] on input "1977053883" at bounding box center [514, 104] width 105 height 8
paste input "2005258719"
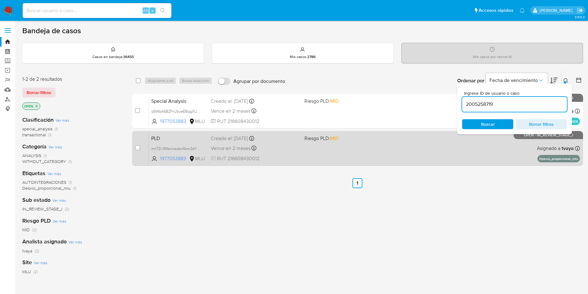
type input "2005258719"
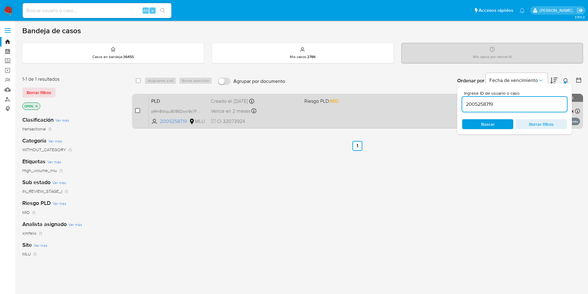
click at [138, 110] on input "checkbox" at bounding box center [137, 110] width 5 height 5
checkbox input "true"
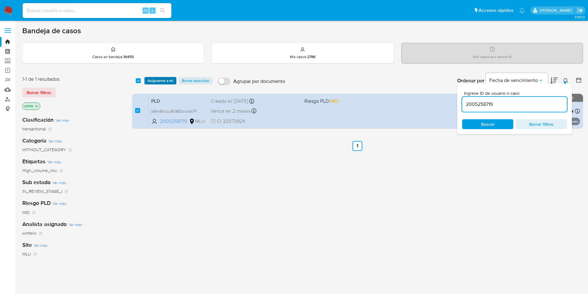
click at [156, 79] on span "Asignarme a mí" at bounding box center [161, 81] width 26 height 6
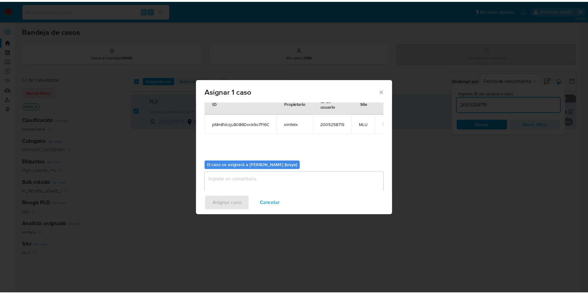
scroll to position [32, 0]
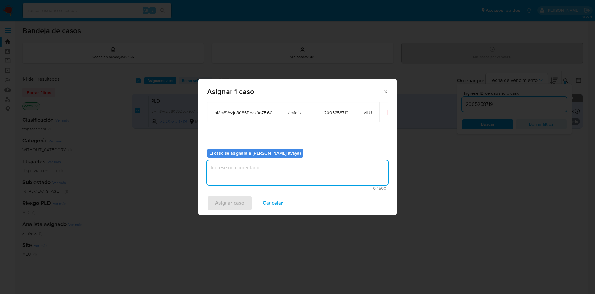
click at [260, 177] on textarea "assign-modal" at bounding box center [297, 172] width 181 height 25
type textarea "."
click at [237, 202] on span "Asignar caso" at bounding box center [229, 203] width 29 height 14
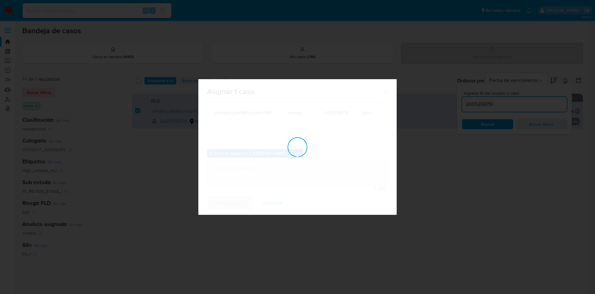
checkbox input "false"
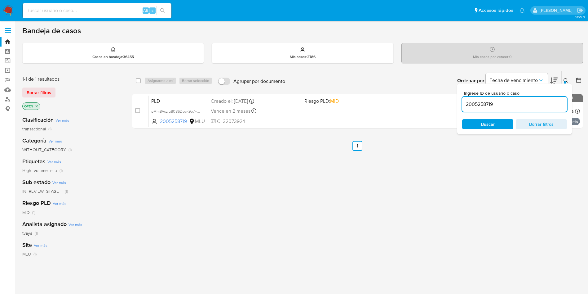
click at [8, 12] on img at bounding box center [8, 10] width 11 height 11
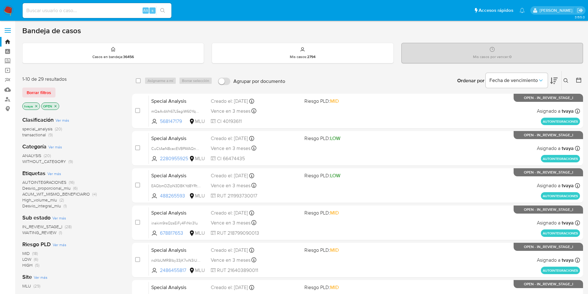
click at [32, 106] on p "tvaya" at bounding box center [31, 106] width 17 height 7
drag, startPoint x: 36, startPoint y: 106, endPoint x: 38, endPoint y: 101, distance: 5.1
click at [36, 106] on icon "close-filter" at bounding box center [36, 106] width 4 height 4
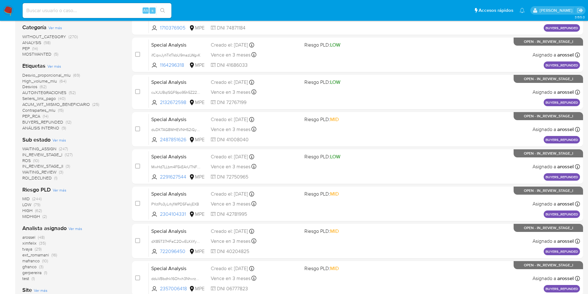
scroll to position [47, 0]
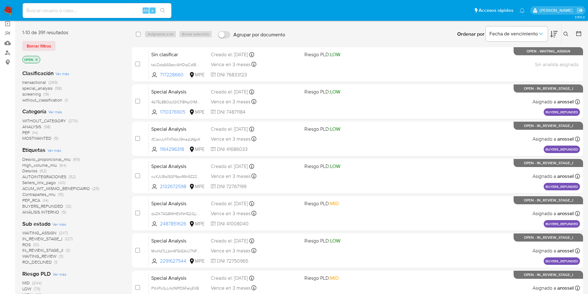
click at [581, 31] on icon at bounding box center [578, 33] width 5 height 5
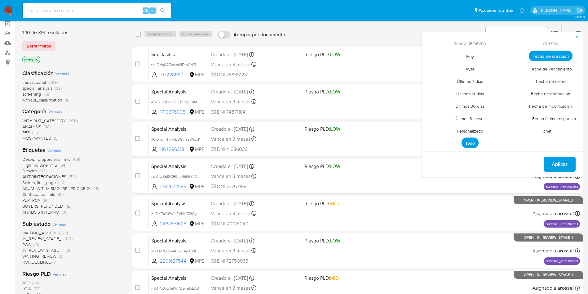
click at [559, 54] on span "Fecha de creación" at bounding box center [551, 56] width 44 height 11
click at [467, 131] on span "Personalizado" at bounding box center [470, 130] width 39 height 13
click at [434, 70] on icon "Mes anterior" at bounding box center [431, 67] width 7 height 7
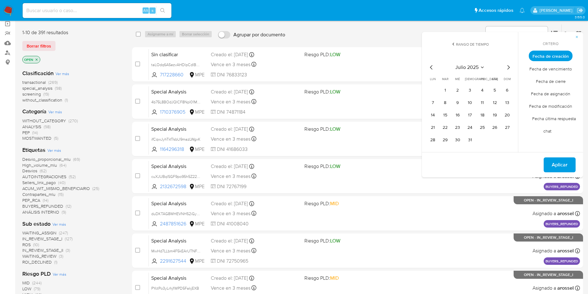
click at [434, 70] on icon "Mes anterior" at bounding box center [431, 67] width 7 height 7
click at [508, 92] on button "1" at bounding box center [507, 90] width 10 height 10
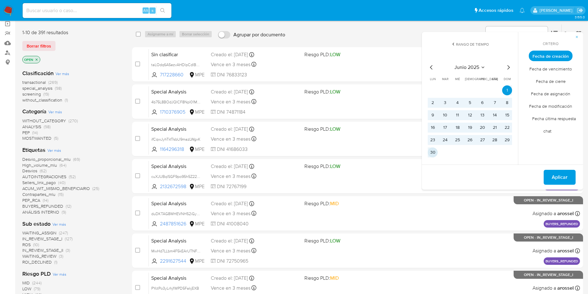
click at [434, 156] on button "30" at bounding box center [433, 152] width 10 height 10
click at [559, 178] on span "Aplicar" at bounding box center [560, 177] width 16 height 14
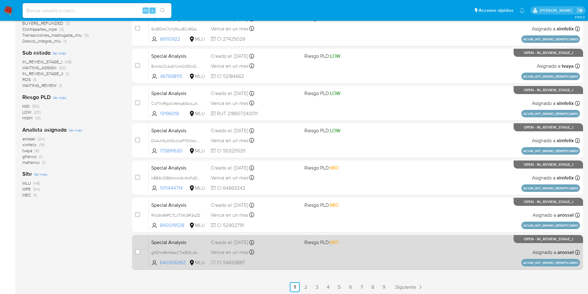
scroll to position [196, 0]
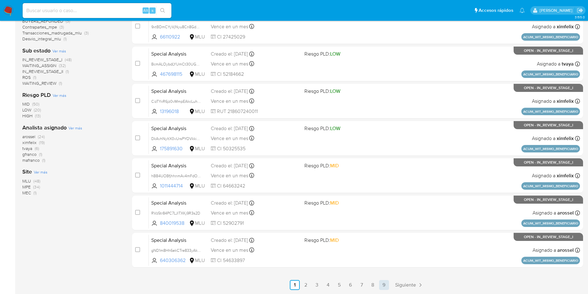
click at [380, 285] on link "9" at bounding box center [384, 285] width 10 height 10
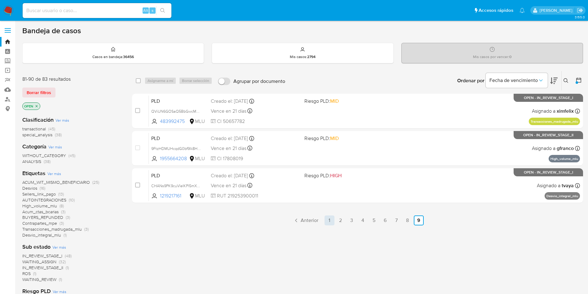
click at [327, 219] on link "1" at bounding box center [330, 220] width 10 height 10
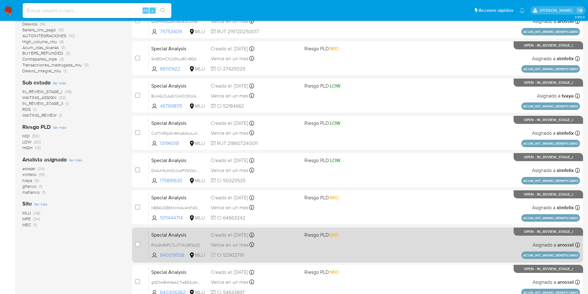
scroll to position [196, 0]
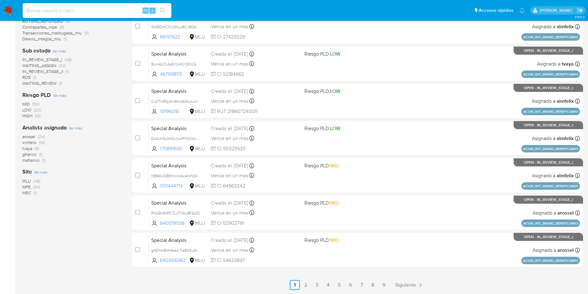
click at [110, 237] on div "1-10 de 83 resultados Borrar filtros OPEN Clasificación Ver más transactional (…" at bounding box center [72, 82] width 100 height 415
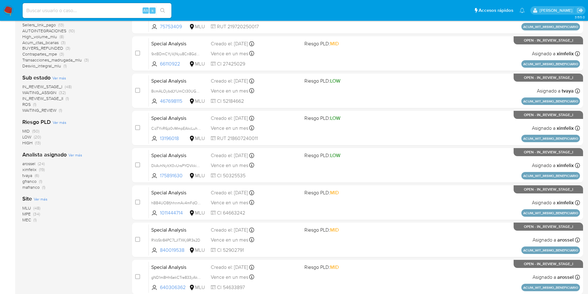
scroll to position [149, 0]
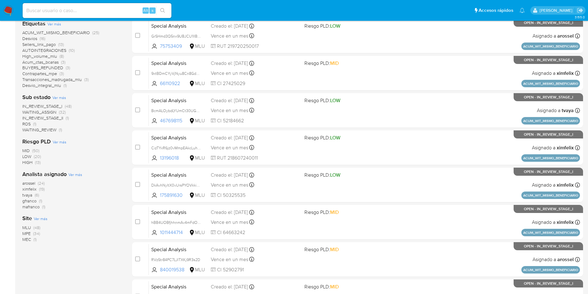
drag, startPoint x: 7, startPoint y: 9, endPoint x: 7, endPoint y: 0, distance: 9.0
click at [7, 9] on img at bounding box center [8, 10] width 11 height 11
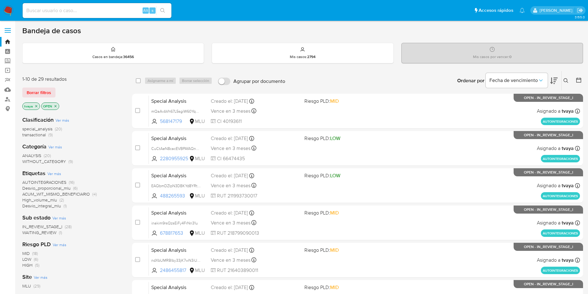
click at [8, 12] on img at bounding box center [8, 10] width 11 height 11
click at [83, 8] on input at bounding box center [97, 11] width 149 height 8
paste input "82238003"
type input "82238003"
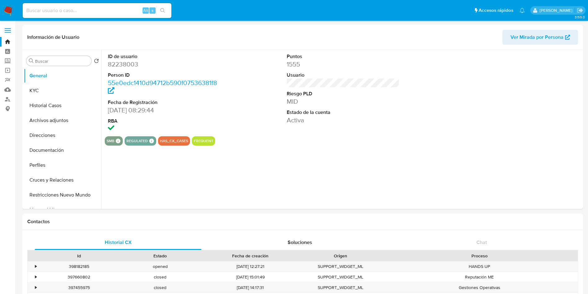
select select "10"
click at [121, 62] on dd "82238003" at bounding box center [164, 64] width 113 height 9
copy dd "82238003"
click at [126, 66] on dd "82238003" at bounding box center [164, 64] width 113 height 9
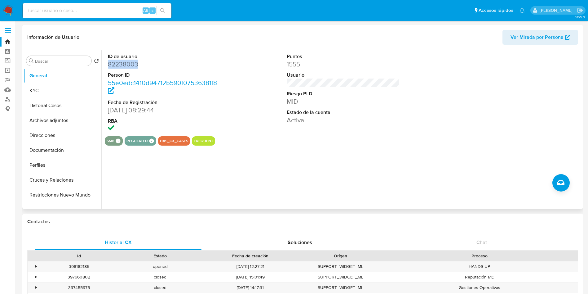
click at [126, 66] on dd "82238003" at bounding box center [164, 64] width 113 height 9
click at [129, 62] on dd "82238003" at bounding box center [164, 64] width 113 height 9
click at [56, 89] on button "KYC" at bounding box center [60, 90] width 73 height 15
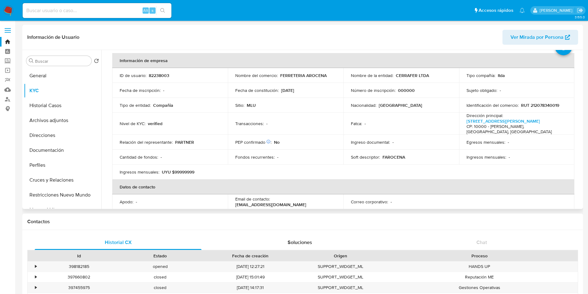
scroll to position [29, 0]
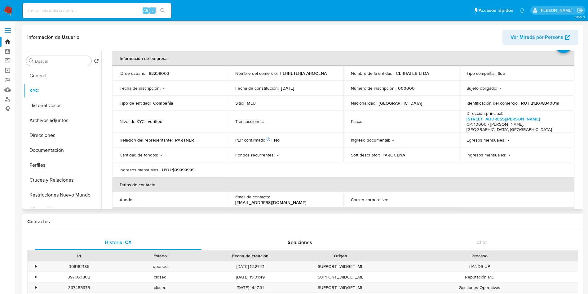
click at [385, 120] on div "Fatca : -" at bounding box center [401, 121] width 101 height 6
click at [301, 73] on p "FERRETERIA AROCENA" at bounding box center [303, 73] width 47 height 6
click at [333, 76] on div "Nombre del comercio : FERRETERIA AROCENA" at bounding box center [285, 73] width 101 height 6
click at [152, 72] on p "82238003" at bounding box center [159, 73] width 20 height 6
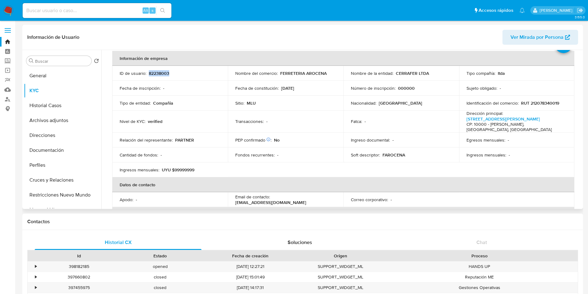
click at [152, 72] on p "82238003" at bounding box center [159, 73] width 20 height 6
copy p "82238003"
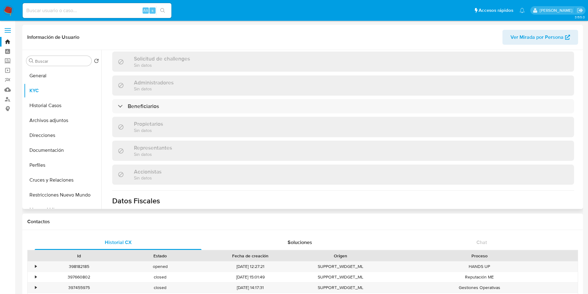
scroll to position [350, 0]
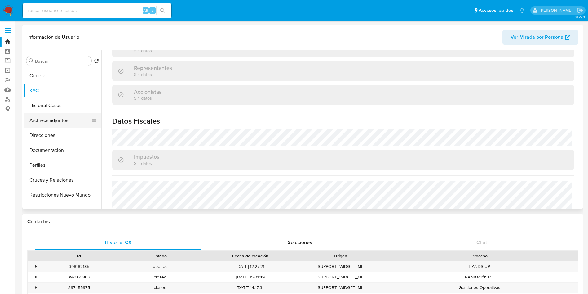
click at [52, 123] on button "Archivos adjuntos" at bounding box center [60, 120] width 73 height 15
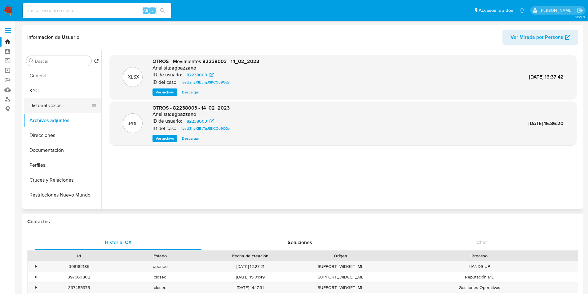
click at [66, 108] on button "Historial Casos" at bounding box center [60, 105] width 73 height 15
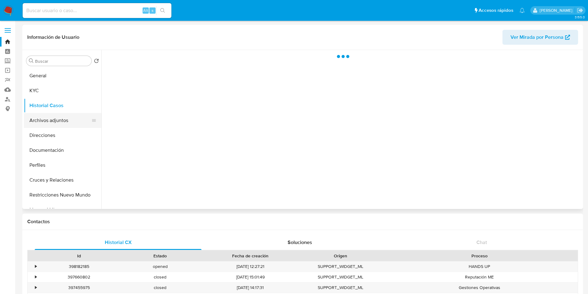
click at [56, 119] on button "Archivos adjuntos" at bounding box center [60, 120] width 73 height 15
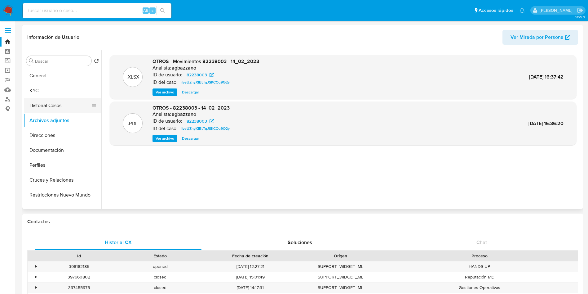
click at [39, 105] on button "Historial Casos" at bounding box center [60, 105] width 73 height 15
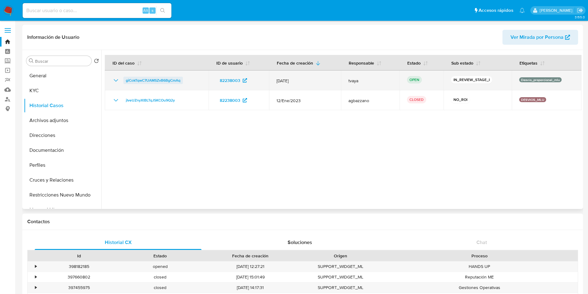
click at [133, 81] on span "giCokTqwC7UAMSZvB6BgCmAq" at bounding box center [153, 80] width 55 height 7
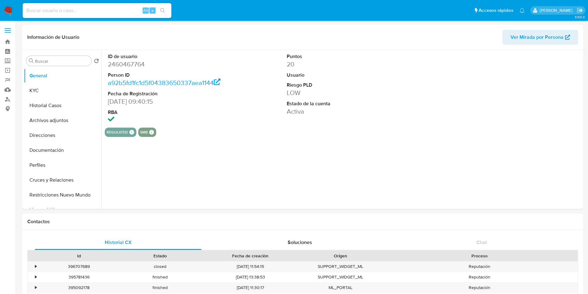
select select "10"
click at [101, 3] on div "Alt s" at bounding box center [97, 10] width 149 height 15
click at [95, 11] on input at bounding box center [97, 11] width 149 height 8
paste input "234143795"
type input "234143795"
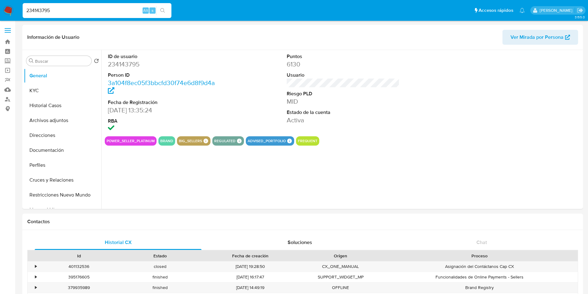
select select "10"
click at [41, 116] on button "Archivos adjuntos" at bounding box center [60, 120] width 73 height 15
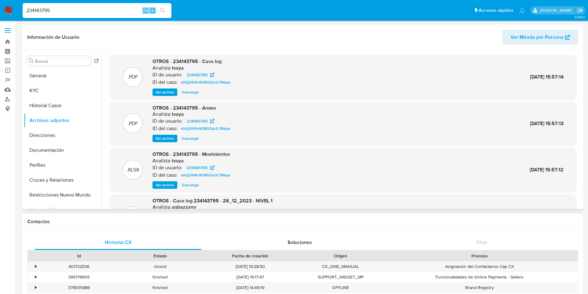
click at [162, 94] on span "Ver archivo" at bounding box center [165, 92] width 19 height 6
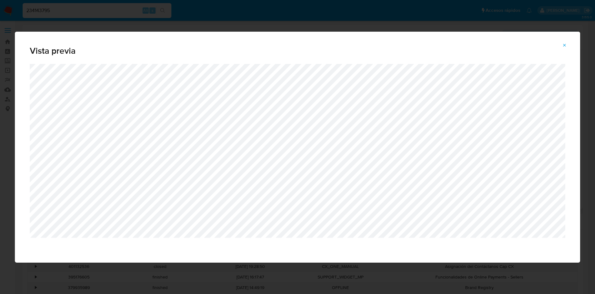
click at [405, 22] on div "Vista previa" at bounding box center [297, 147] width 595 height 294
click at [566, 47] on icon "Attachment preview" at bounding box center [565, 45] width 5 height 5
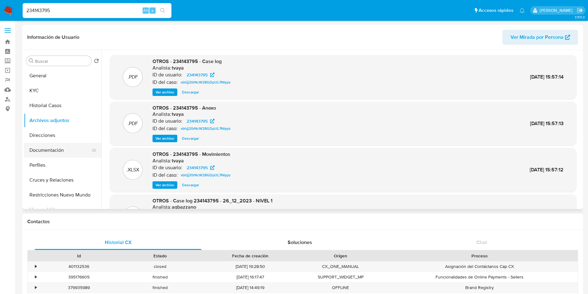
click at [46, 148] on button "Documentación" at bounding box center [60, 150] width 73 height 15
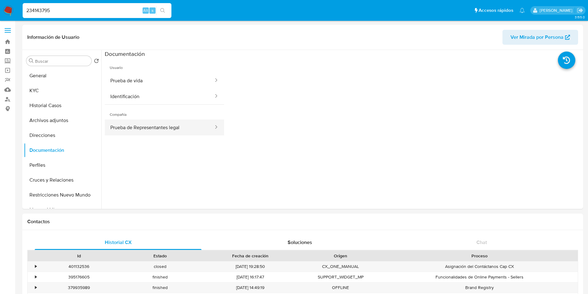
click at [162, 126] on button "Prueba de Representantes legal" at bounding box center [159, 127] width 109 height 16
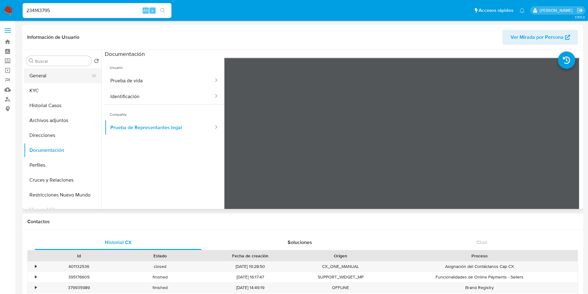
click at [65, 75] on button "General" at bounding box center [60, 75] width 73 height 15
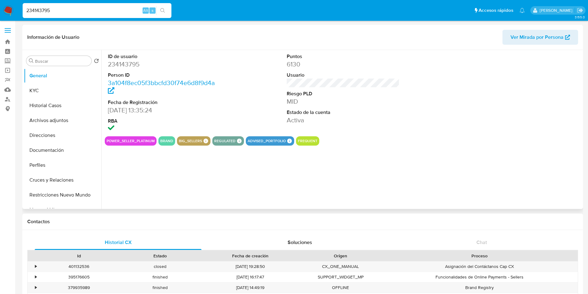
click at [133, 63] on dd "234143795" at bounding box center [164, 64] width 113 height 9
click at [133, 64] on dd "234143795" at bounding box center [164, 64] width 113 height 9
copy dd "234143795"
click at [45, 82] on button "General" at bounding box center [60, 75] width 73 height 15
click at [44, 96] on button "KYC" at bounding box center [60, 90] width 73 height 15
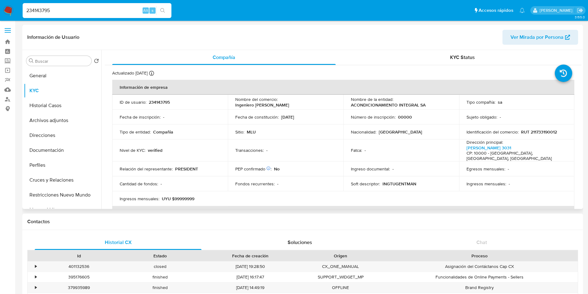
drag, startPoint x: 579, startPoint y: 73, endPoint x: 582, endPoint y: 77, distance: 4.8
click at [582, 77] on div "Buscar Volver al orden por defecto General KYC Historial Casos Archivos adjunto…" at bounding box center [302, 129] width 561 height 159
drag, startPoint x: 582, startPoint y: 77, endPoint x: 581, endPoint y: 85, distance: 7.5
click at [581, 85] on div "Buscar Volver al orden por defecto General KYC Historial Casos Archivos adjunto…" at bounding box center [302, 129] width 561 height 159
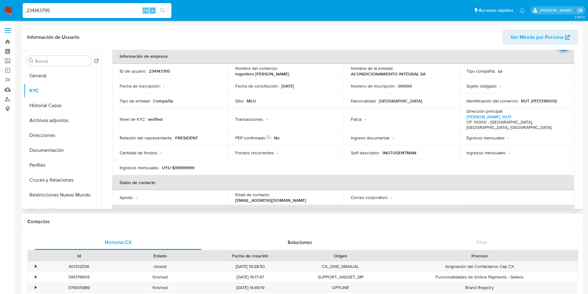
scroll to position [32, 0]
click at [522, 134] on div "Egresos mensuales : -" at bounding box center [517, 137] width 101 height 6
click at [502, 167] on table "Información de empresa ID de usuario : 234143795 Nombre del comercio : Ingenier…" at bounding box center [343, 166] width 462 height 238
click at [550, 153] on td "Ingresos mensuales : -" at bounding box center [517, 151] width 116 height 15
click at [550, 73] on td "Tipo compañía : sa" at bounding box center [517, 69] width 116 height 15
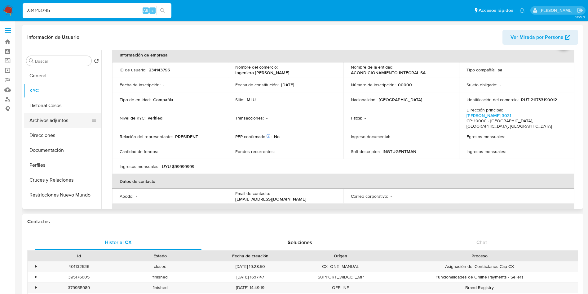
click at [51, 117] on button "Archivos adjuntos" at bounding box center [60, 120] width 73 height 15
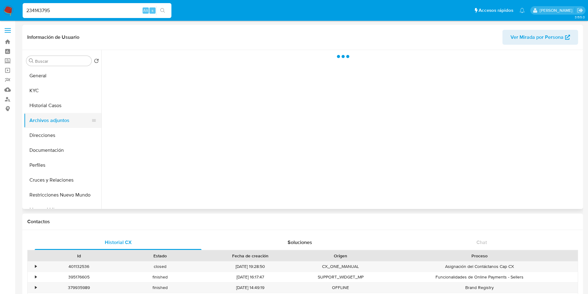
scroll to position [0, 0]
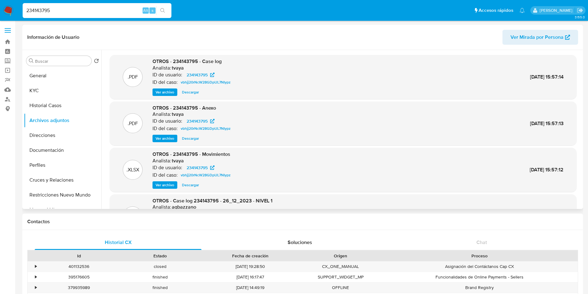
click at [169, 137] on span "Ver archivo" at bounding box center [165, 138] width 19 height 6
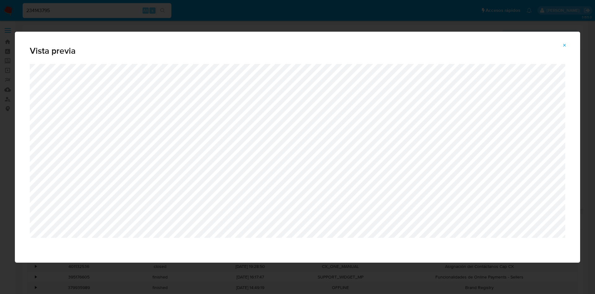
click at [201, 14] on div "Vista previa" at bounding box center [297, 147] width 595 height 294
click at [567, 47] on button "Attachment preview" at bounding box center [565, 45] width 14 height 10
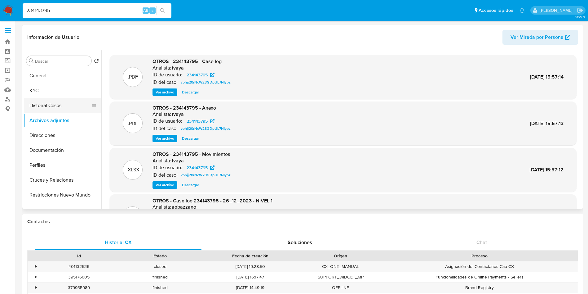
drag, startPoint x: 57, startPoint y: 102, endPoint x: 57, endPoint y: 107, distance: 5.0
click at [58, 102] on button "Historial Casos" at bounding box center [60, 105] width 73 height 15
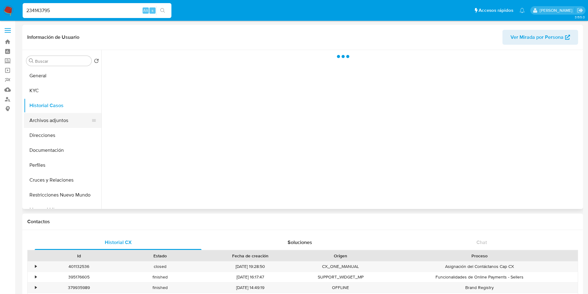
click at [55, 121] on button "Archivos adjuntos" at bounding box center [60, 120] width 73 height 15
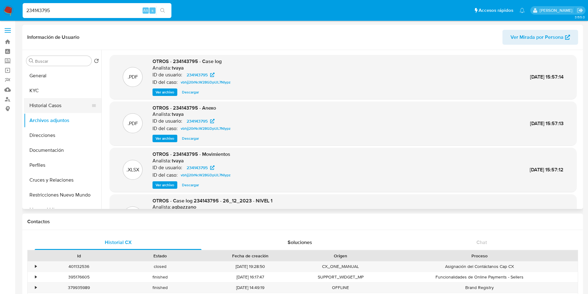
click at [35, 112] on button "Historial Casos" at bounding box center [60, 105] width 73 height 15
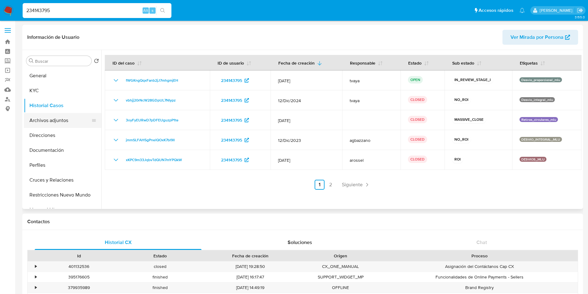
click at [50, 122] on button "Archivos adjuntos" at bounding box center [60, 120] width 73 height 15
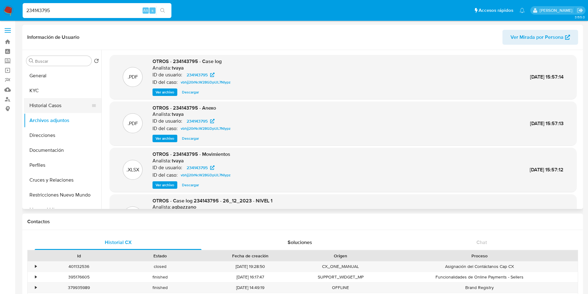
click at [60, 108] on button "Historial Casos" at bounding box center [60, 105] width 73 height 15
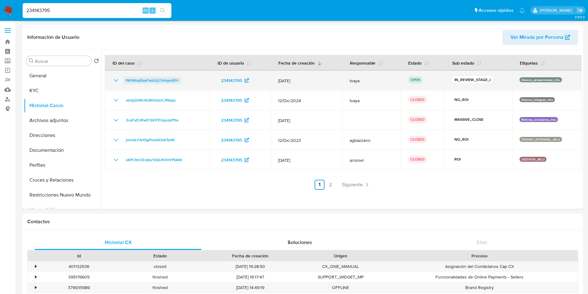
click at [172, 80] on span "fWGKngQqxFanb2jJ7mhgmjEH" at bounding box center [152, 80] width 52 height 7
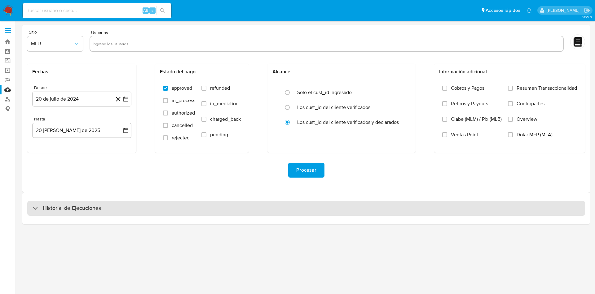
click at [182, 215] on div "Historial de Ejecuciones" at bounding box center [306, 208] width 558 height 15
select select "10"
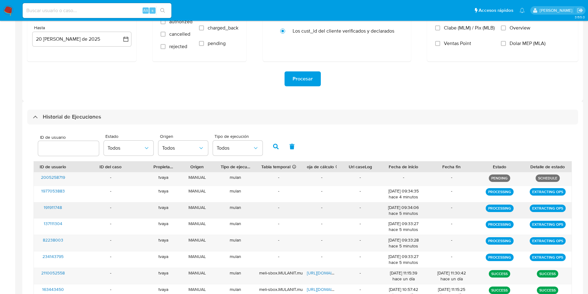
scroll to position [93, 0]
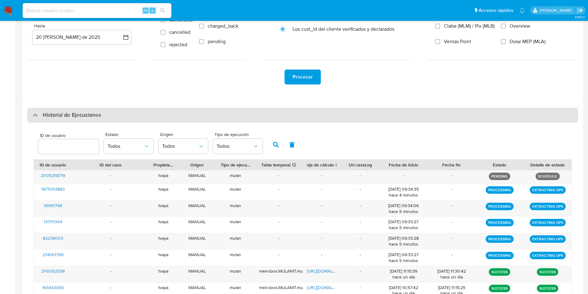
click at [139, 109] on div "Historial de Ejecuciones" at bounding box center [302, 115] width 551 height 15
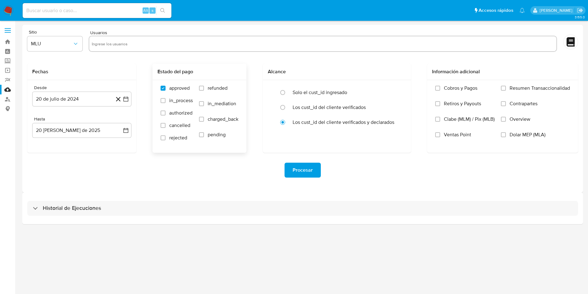
scroll to position [0, 0]
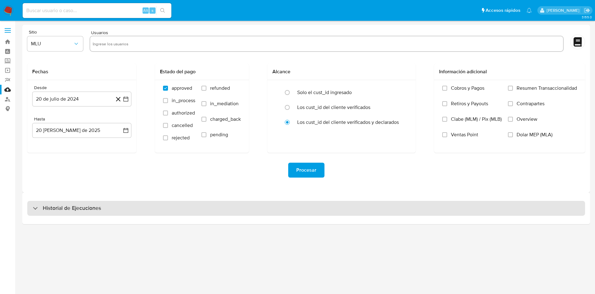
click at [107, 206] on div "Historial de Ejecuciones" at bounding box center [306, 208] width 558 height 15
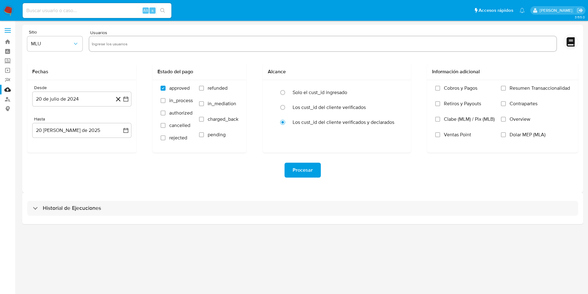
select select "10"
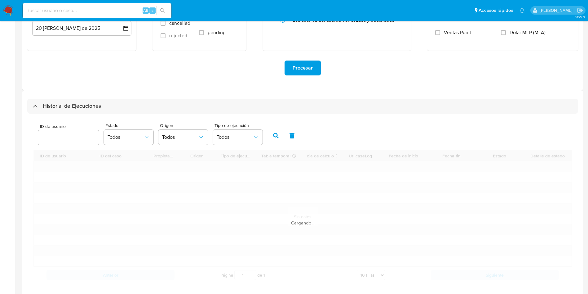
scroll to position [110, 0]
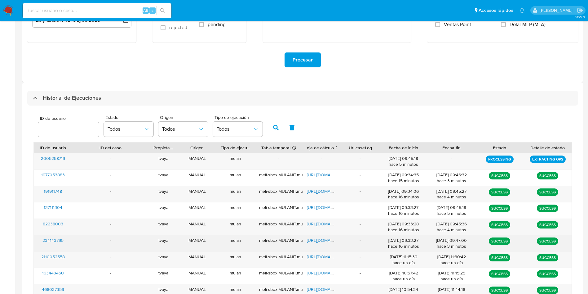
click at [319, 241] on span "[URL][DOMAIN_NAME]" at bounding box center [328, 240] width 43 height 6
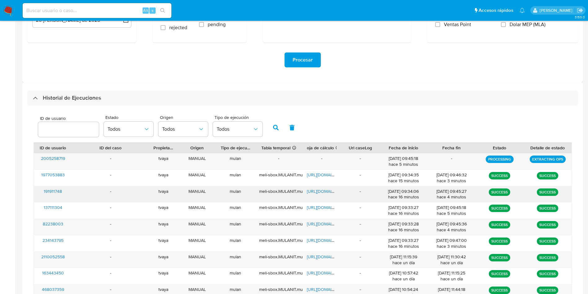
click at [329, 193] on span "[URL][DOMAIN_NAME]" at bounding box center [328, 191] width 43 height 6
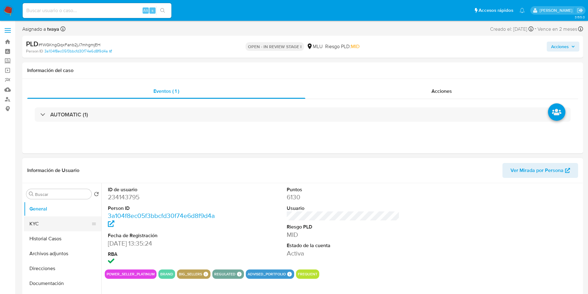
select select "10"
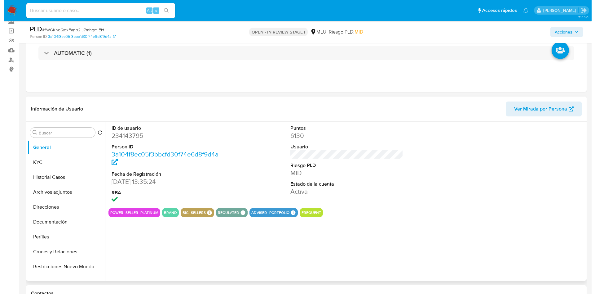
scroll to position [93, 0]
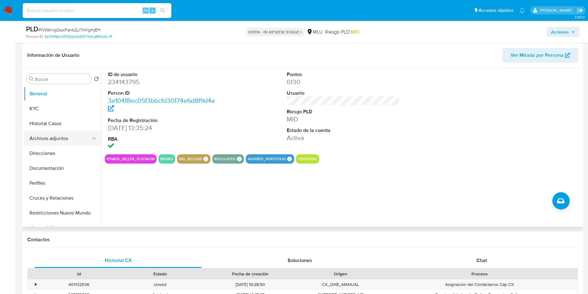
click at [54, 135] on button "Archivos adjuntos" at bounding box center [60, 138] width 73 height 15
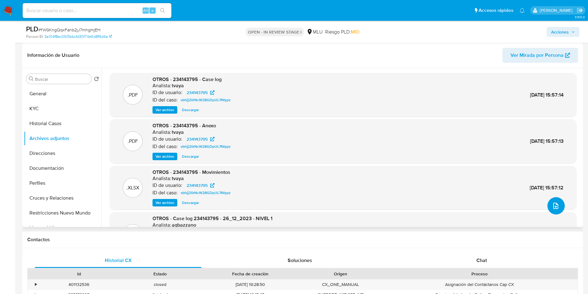
click at [556, 206] on icon "upload-file" at bounding box center [555, 205] width 7 height 7
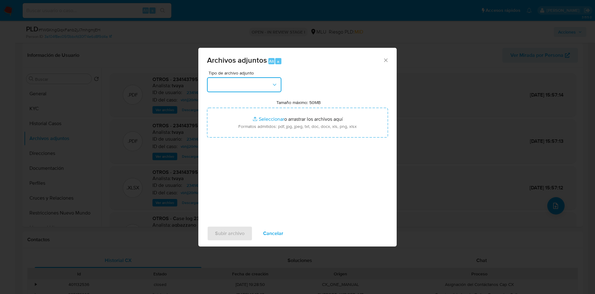
drag, startPoint x: 233, startPoint y: 84, endPoint x: 231, endPoint y: 91, distance: 7.0
click at [236, 82] on button "button" at bounding box center [244, 84] width 74 height 15
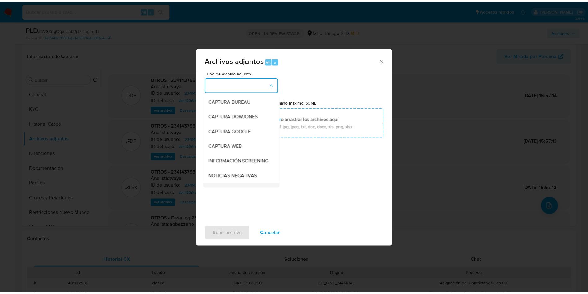
scroll to position [47, 0]
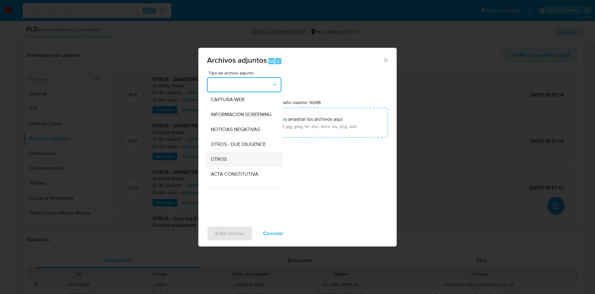
click at [228, 166] on div "OTROS" at bounding box center [242, 159] width 63 height 15
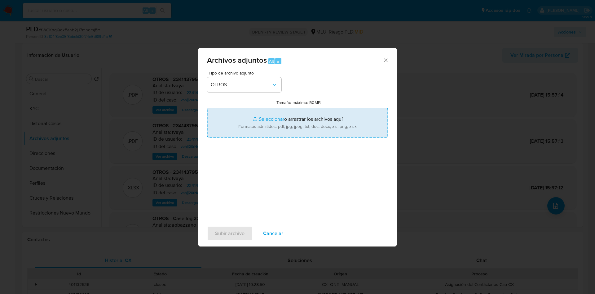
click at [288, 117] on input "Tamaño máximo: 50MB Seleccionar archivos" at bounding box center [297, 123] width 181 height 30
type input "C:\fakepath\234143795 - Movimientos.xlsx"
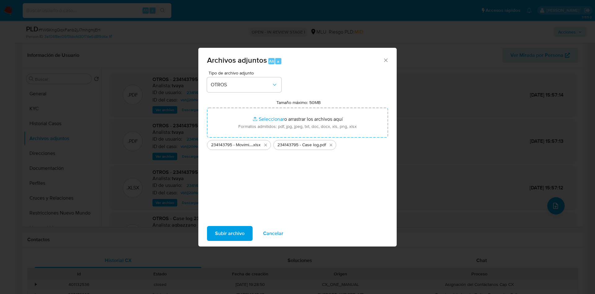
click at [231, 233] on span "Subir archivo" at bounding box center [229, 233] width 29 height 14
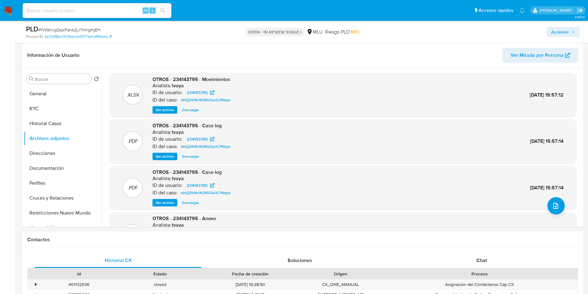
click at [558, 29] on span "Acciones" at bounding box center [560, 32] width 18 height 10
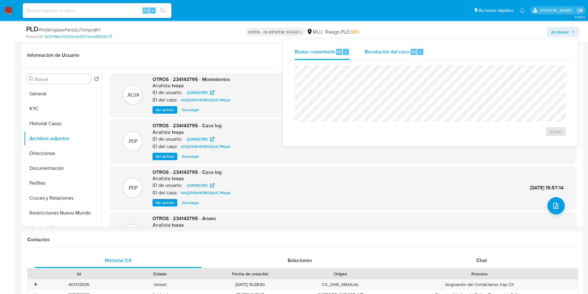
click at [386, 57] on div "Resolución del caso Alt r" at bounding box center [394, 52] width 59 height 16
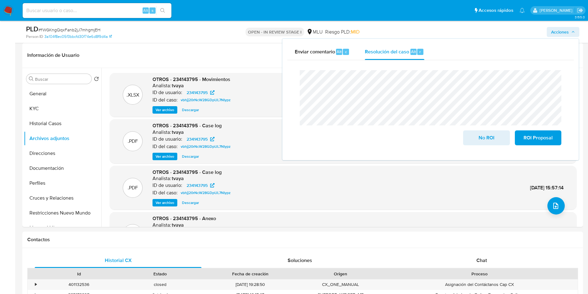
click at [283, 79] on div "Enviar comentario Alt c Resolución del caso Alt r Cierre de caso No ROI ROI Pro…" at bounding box center [431, 99] width 296 height 121
drag, startPoint x: 486, startPoint y: 138, endPoint x: 496, endPoint y: 137, distance: 9.3
click at [494, 137] on span "No ROI" at bounding box center [486, 138] width 30 height 14
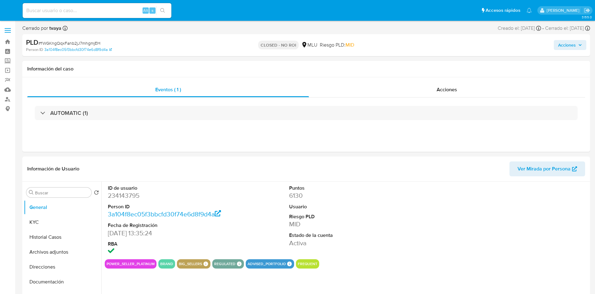
select select "10"
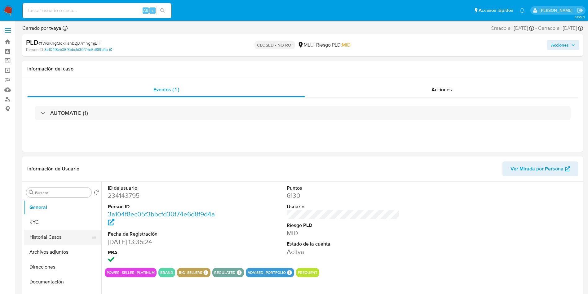
click at [59, 234] on button "Historial Casos" at bounding box center [60, 236] width 73 height 15
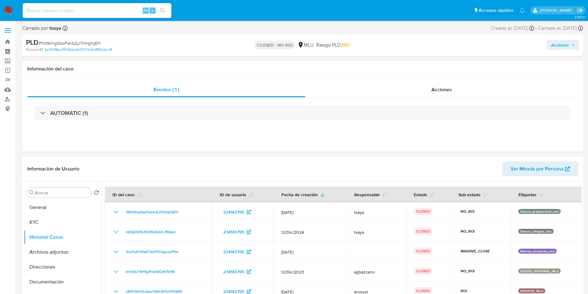
click at [109, 8] on input at bounding box center [97, 11] width 149 height 8
paste input "191911748"
type input "191911748"
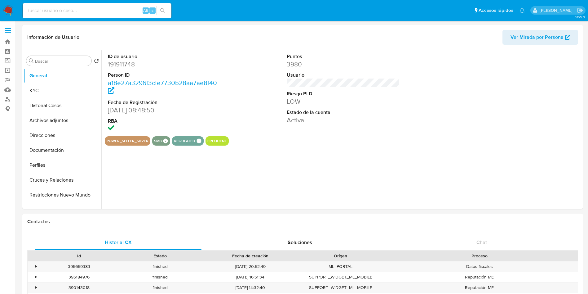
select select "10"
click at [42, 93] on button "KYC" at bounding box center [60, 90] width 73 height 15
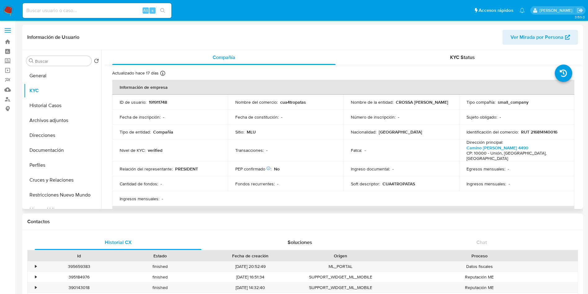
click at [537, 128] on td "Identificación del comercio : RUT 216814140016" at bounding box center [517, 131] width 116 height 15
click at [538, 130] on p "RUT 216814140016" at bounding box center [539, 132] width 36 height 6
copy p "216814140016"
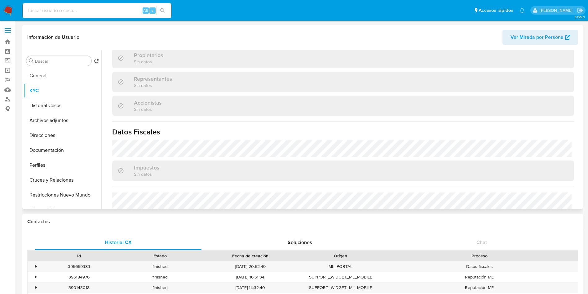
scroll to position [356, 0]
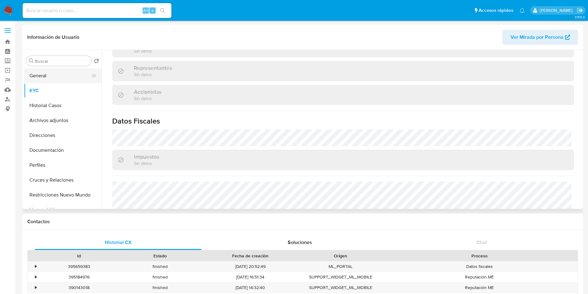
click button "General"
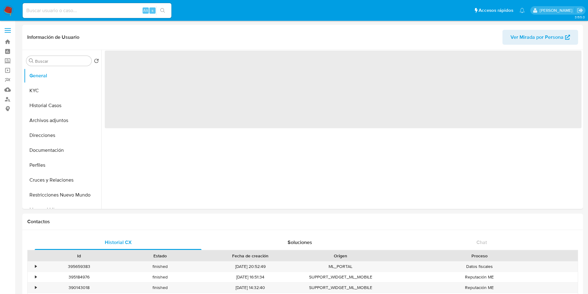
scroll to position [0, 0]
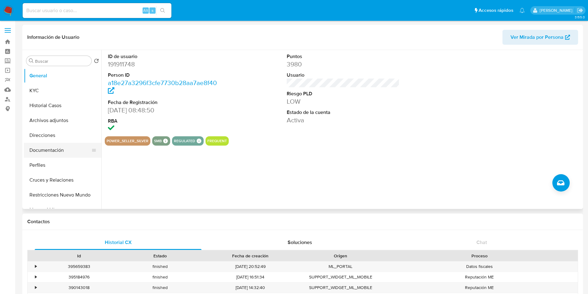
click button "Documentación"
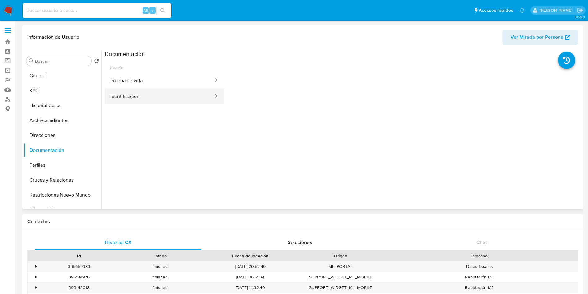
click button "Identificación"
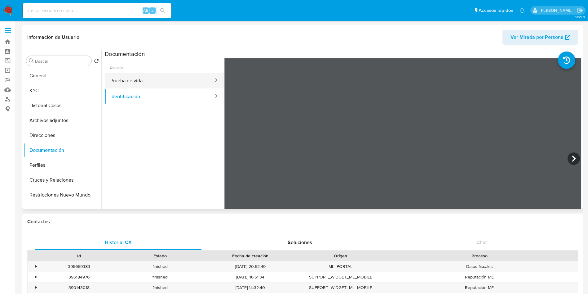
click button "Prueba de vida"
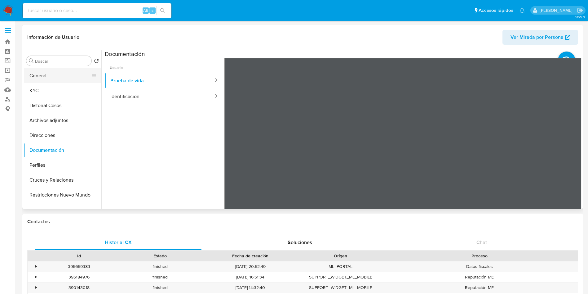
click button "General"
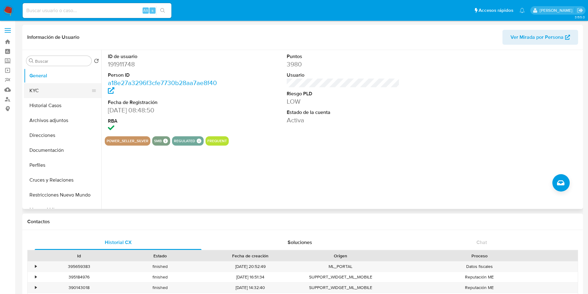
click button "KYC"
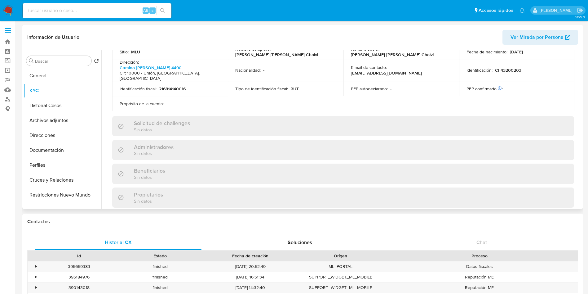
scroll to position [356, 0]
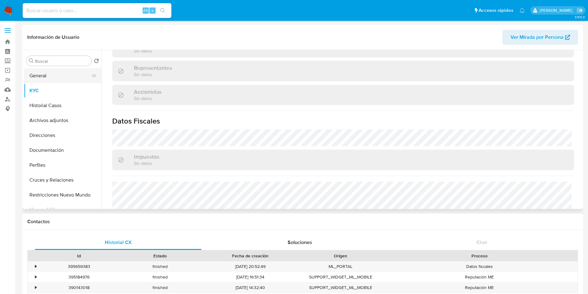
click button "General"
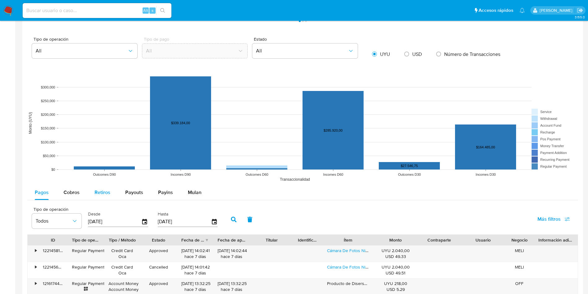
scroll to position [465, 0]
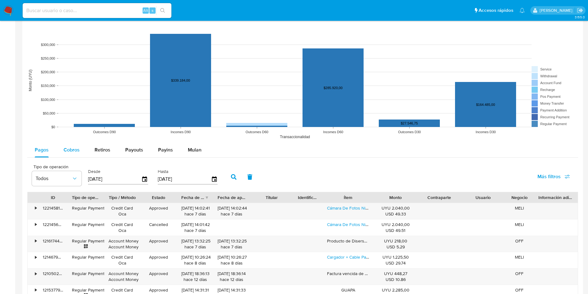
click span "Cobros"
select select "10"
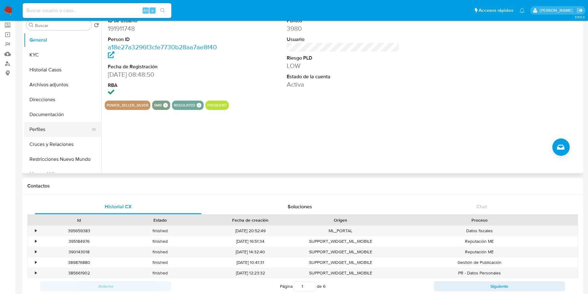
scroll to position [0, 0]
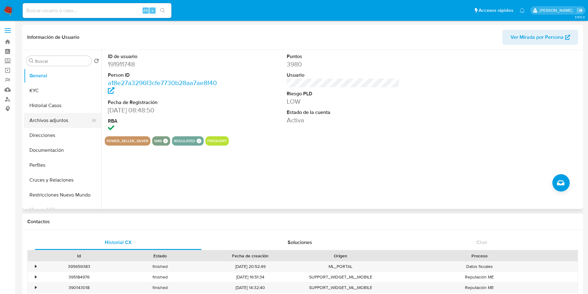
click button "Archivos adjuntos"
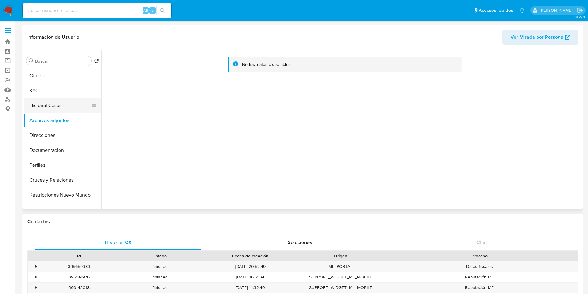
click button "Historial Casos"
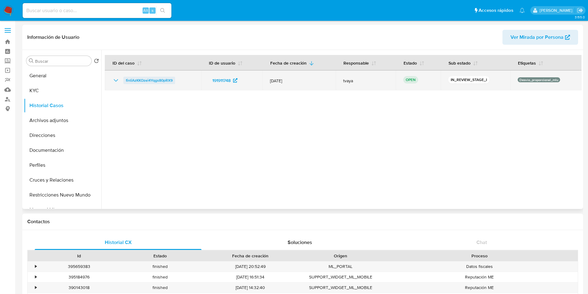
click span "finliAzKKOzei4Yqgs80pRX9"
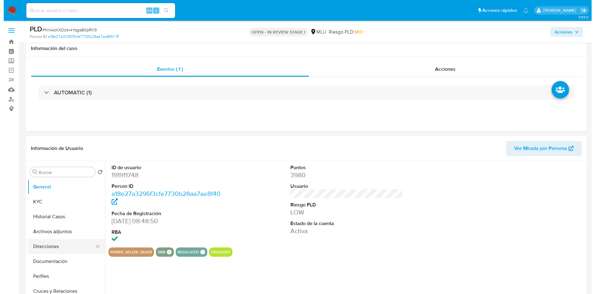
scroll to position [47, 0]
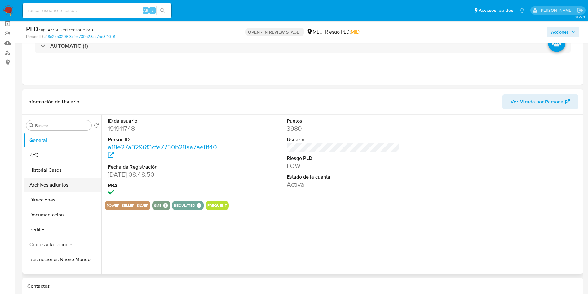
select select "10"
click at [55, 182] on button "Archivos adjuntos" at bounding box center [60, 184] width 73 height 15
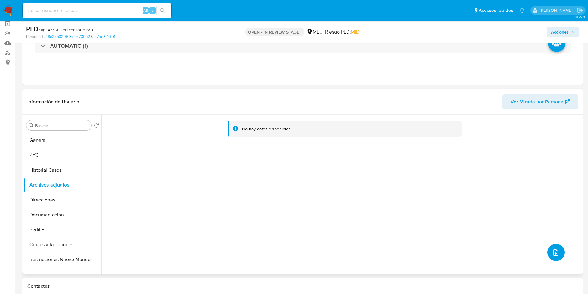
click at [554, 247] on button "upload-file" at bounding box center [556, 251] width 17 height 17
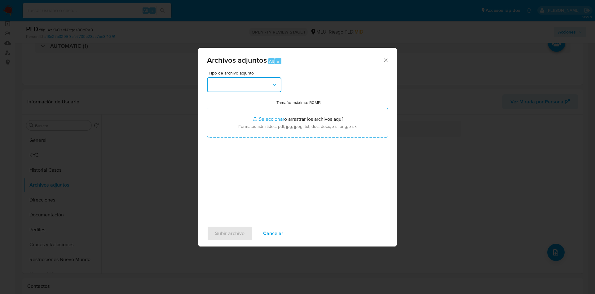
click at [265, 83] on button "button" at bounding box center [244, 84] width 74 height 15
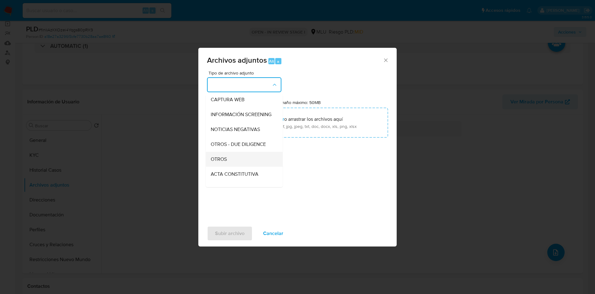
click at [238, 162] on div "OTROS" at bounding box center [242, 159] width 63 height 15
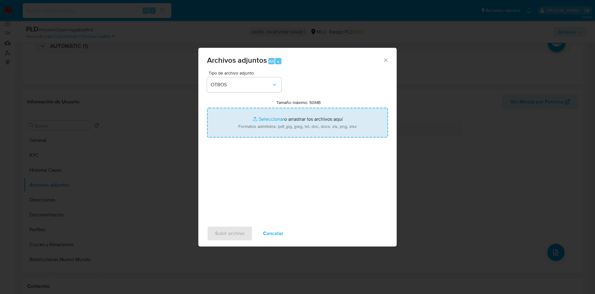
click at [289, 119] on input "Tamaño máximo: 50MB Seleccionar archivos" at bounding box center [297, 123] width 181 height 30
type input "C:\fakepath\191911748 - Movimientos.xlsx"
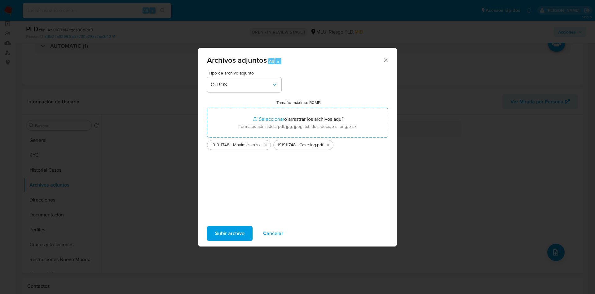
click at [225, 232] on span "Subir archivo" at bounding box center [229, 233] width 29 height 14
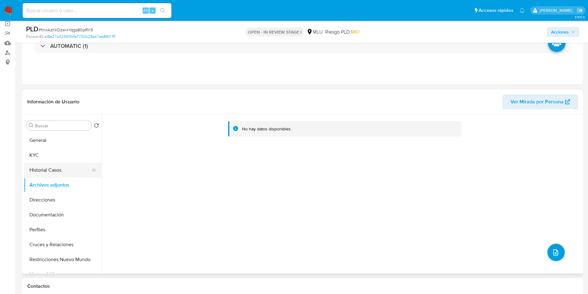
click at [52, 163] on button "Historial Casos" at bounding box center [60, 169] width 73 height 15
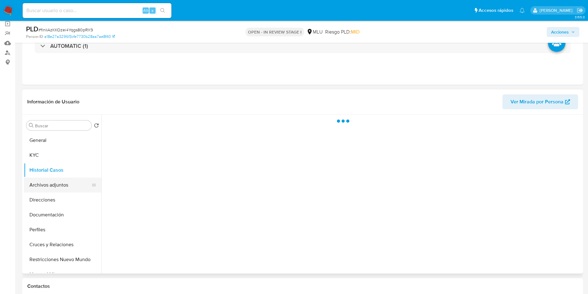
click at [47, 182] on button "Archivos adjuntos" at bounding box center [60, 184] width 73 height 15
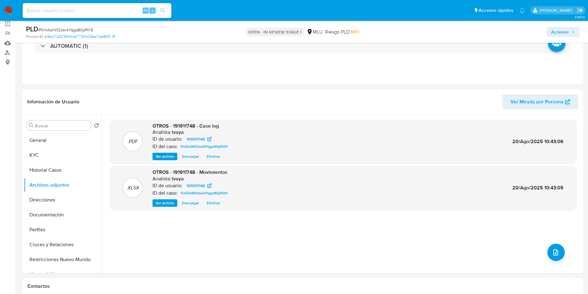
click at [566, 25] on div "Acciones" at bounding box center [488, 31] width 183 height 15
click at [566, 30] on span "Acciones" at bounding box center [560, 32] width 18 height 10
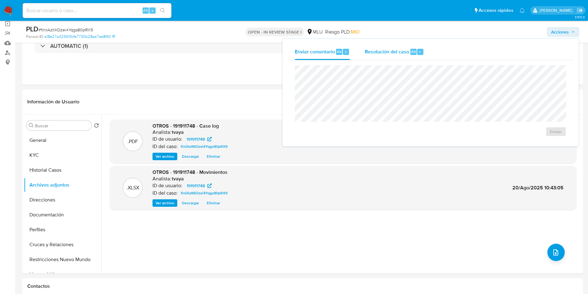
click at [396, 55] on span "Resolución del caso" at bounding box center [387, 51] width 44 height 7
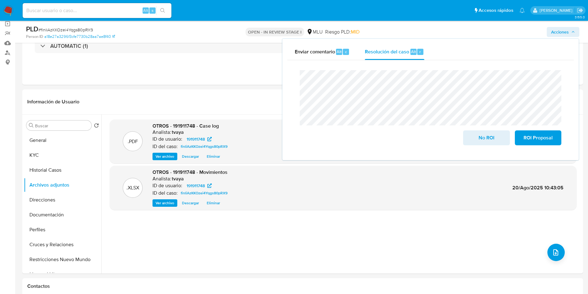
click at [295, 78] on div "Cierre de caso No ROI ROI Proposal" at bounding box center [430, 107] width 287 height 95
click at [479, 138] on span "No ROI" at bounding box center [486, 138] width 30 height 14
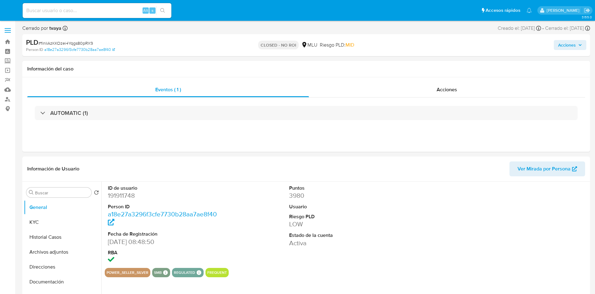
select select "10"
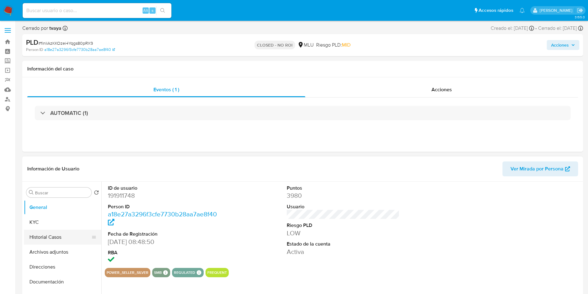
click at [43, 237] on button "Historial Casos" at bounding box center [60, 236] width 73 height 15
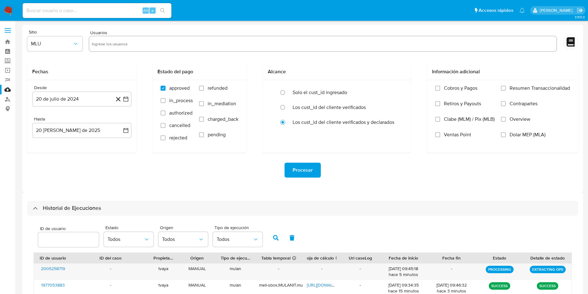
select select "10"
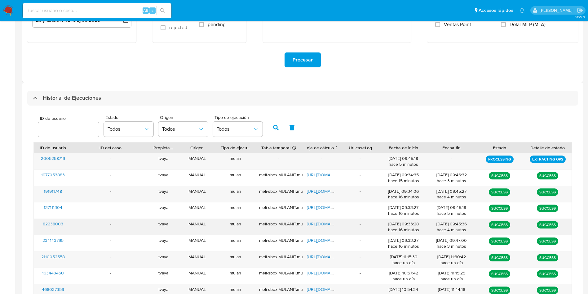
click at [320, 226] on div "[URL][DOMAIN_NAME]" at bounding box center [322, 227] width 38 height 16
click at [322, 224] on span "[URL][DOMAIN_NAME]" at bounding box center [328, 223] width 43 height 6
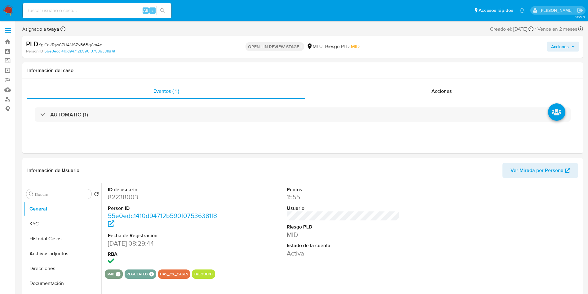
select select "10"
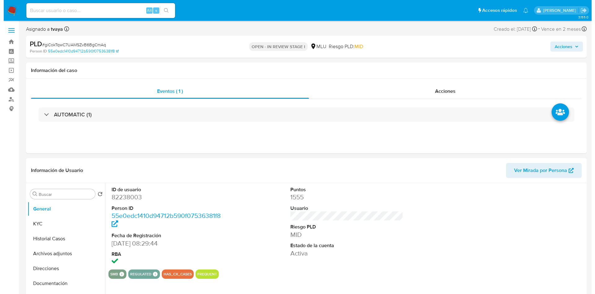
scroll to position [47, 0]
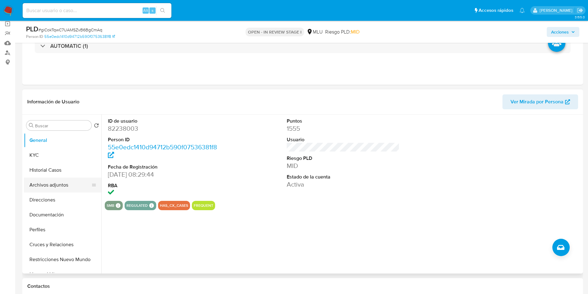
click at [52, 182] on button "Archivos adjuntos" at bounding box center [60, 184] width 73 height 15
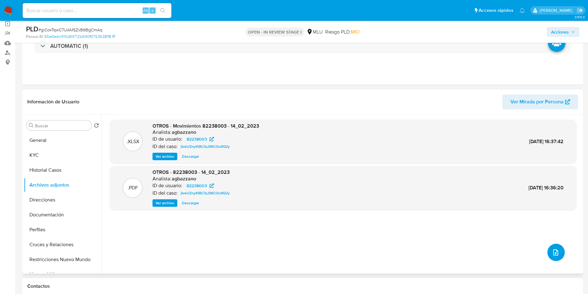
click at [548, 256] on button "upload-file" at bounding box center [556, 251] width 17 height 17
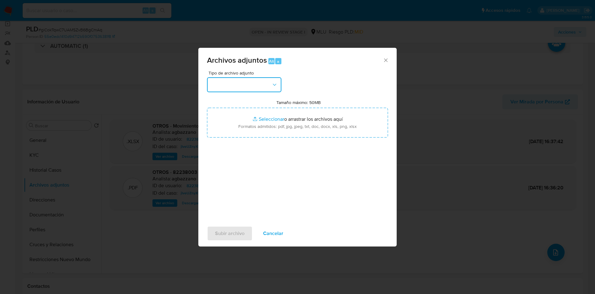
click at [235, 82] on button "button" at bounding box center [244, 84] width 74 height 15
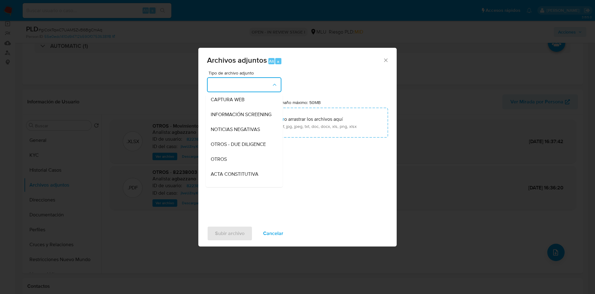
drag, startPoint x: 233, startPoint y: 163, endPoint x: 236, endPoint y: 161, distance: 3.4
click at [233, 164] on div "OTROS" at bounding box center [242, 159] width 63 height 15
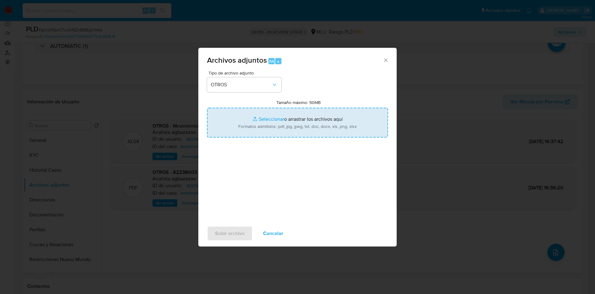
click at [287, 118] on input "Tamaño máximo: 50MB Seleccionar archivos" at bounding box center [297, 123] width 181 height 30
type input "C:\fakepath\82238003 - Movimientos.xlsx"
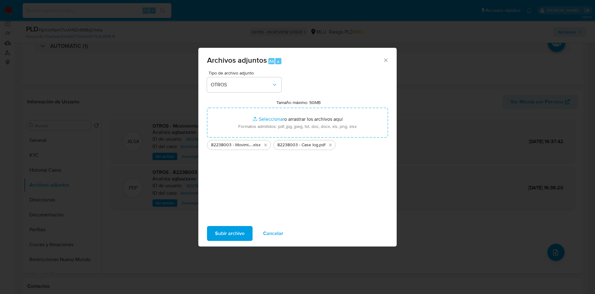
click at [236, 232] on span "Subir archivo" at bounding box center [229, 233] width 29 height 14
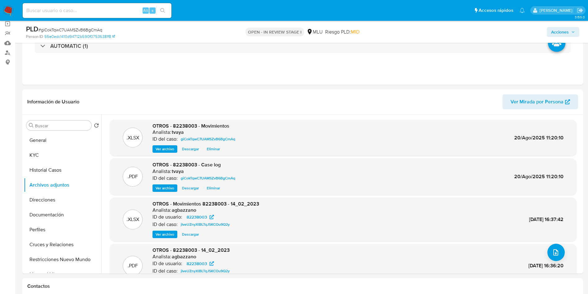
click at [561, 29] on span "Acciones" at bounding box center [560, 32] width 18 height 10
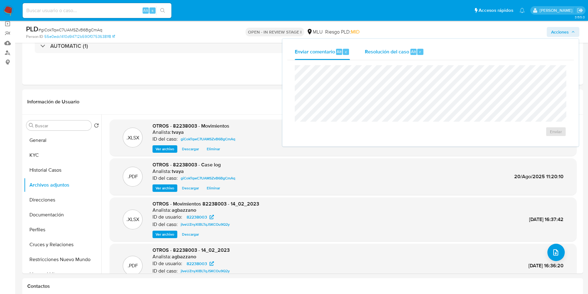
click at [388, 47] on div "Resolución del caso Alt r" at bounding box center [394, 52] width 59 height 16
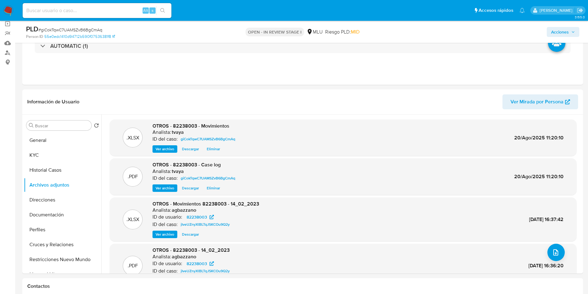
click at [545, 28] on div "Acciones" at bounding box center [488, 31] width 183 height 15
click at [555, 30] on span "Acciones" at bounding box center [560, 32] width 18 height 10
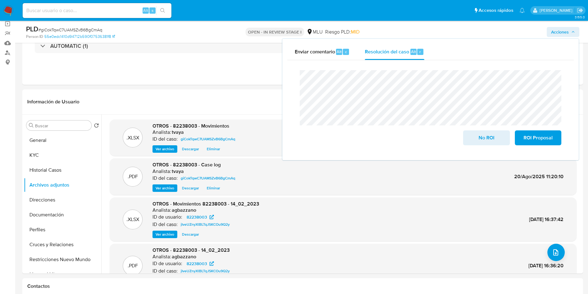
click at [293, 82] on div "Cierre de caso No ROI ROI Proposal" at bounding box center [430, 107] width 287 height 95
click at [484, 140] on span "No ROI" at bounding box center [486, 138] width 30 height 14
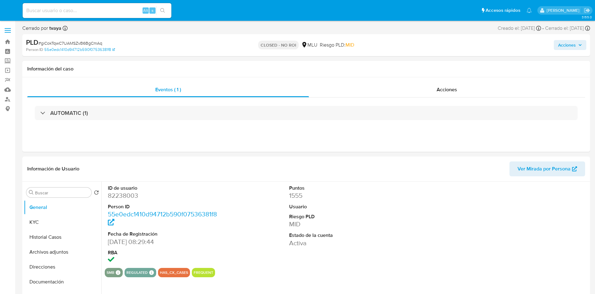
select select "10"
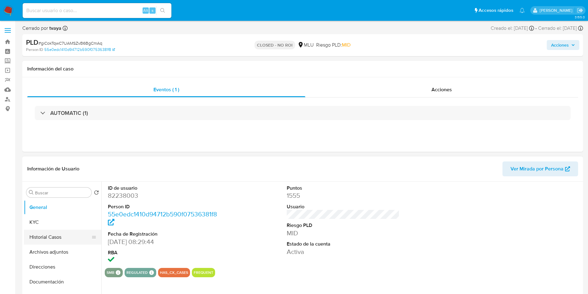
drag, startPoint x: 56, startPoint y: 231, endPoint x: 52, endPoint y: 236, distance: 5.7
click at [55, 232] on button "Historial Casos" at bounding box center [60, 236] width 73 height 15
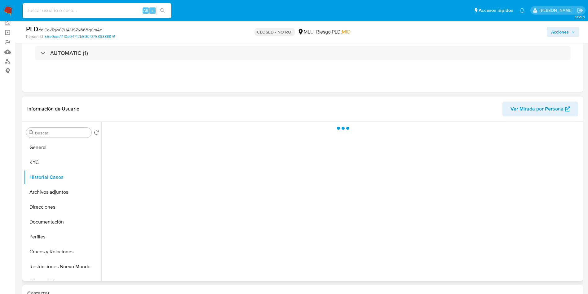
scroll to position [47, 0]
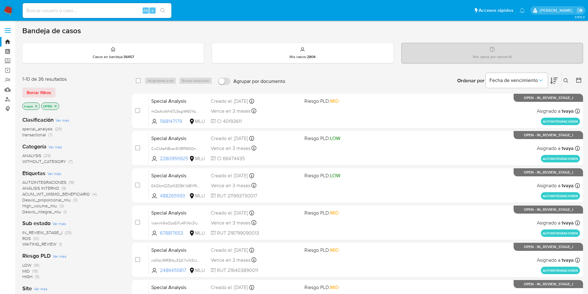
click at [91, 13] on input at bounding box center [97, 11] width 149 height 8
paste input "137111304"
type input "137111304"
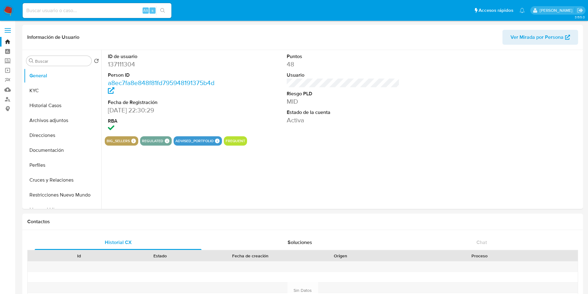
select select "10"
click at [42, 101] on button "Historial Casos" at bounding box center [60, 105] width 73 height 15
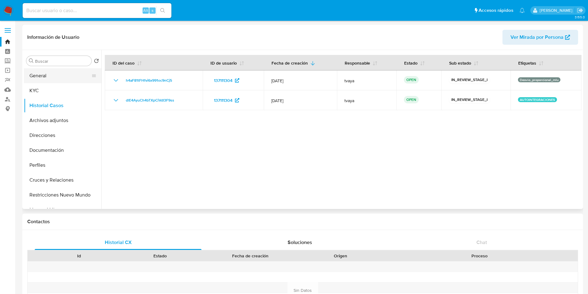
click at [41, 78] on button "General" at bounding box center [60, 75] width 73 height 15
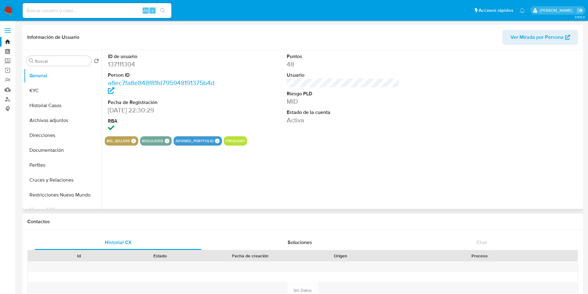
click at [130, 64] on dd "137111304" at bounding box center [164, 64] width 113 height 9
copy dd "137111304"
click at [56, 102] on button "Historial Casos" at bounding box center [60, 105] width 73 height 15
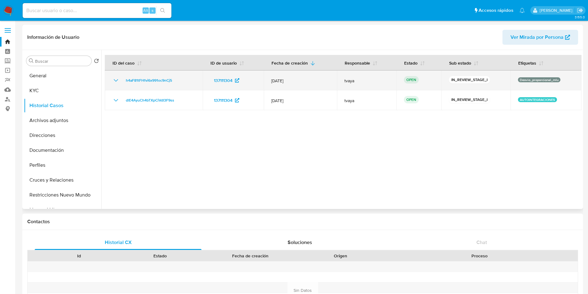
drag, startPoint x: 183, startPoint y: 82, endPoint x: 119, endPoint y: 79, distance: 63.6
click at [119, 79] on div "h4aF81tFHfvi6x991oc9nCj5" at bounding box center [153, 80] width 83 height 7
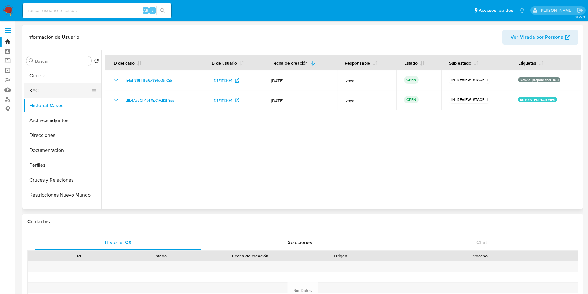
click at [43, 88] on button "KYC" at bounding box center [60, 90] width 73 height 15
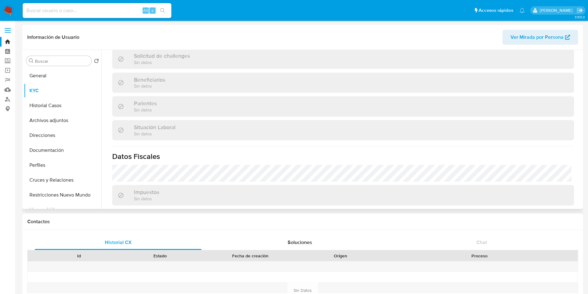
scroll to position [305, 0]
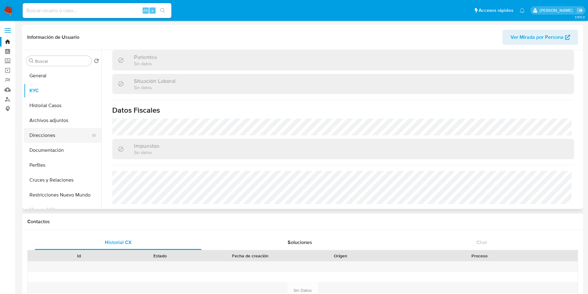
click at [40, 133] on button "Direcciones" at bounding box center [60, 135] width 73 height 15
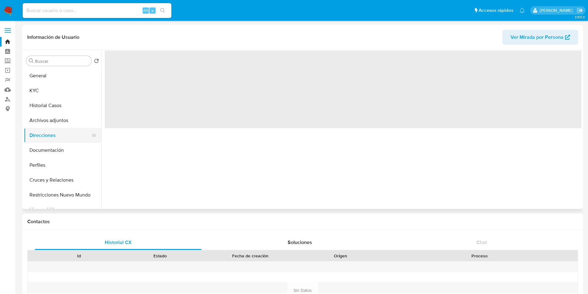
scroll to position [0, 0]
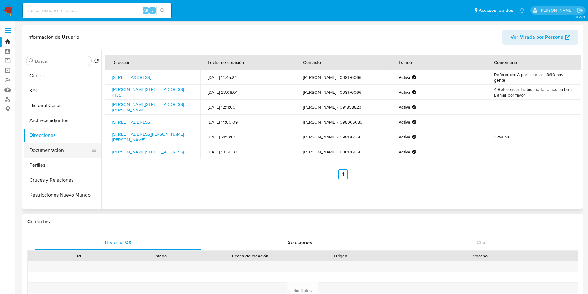
click at [49, 149] on button "Documentación" at bounding box center [60, 150] width 73 height 15
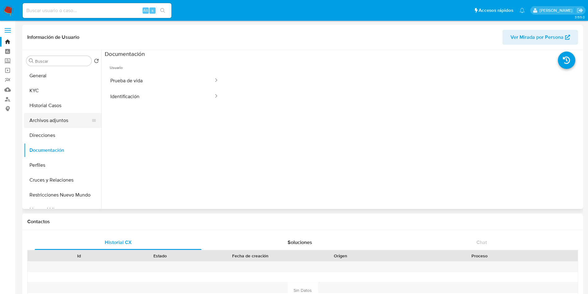
drag, startPoint x: 39, startPoint y: 127, endPoint x: 42, endPoint y: 124, distance: 4.8
click at [39, 127] on button "Archivos adjuntos" at bounding box center [60, 120] width 73 height 15
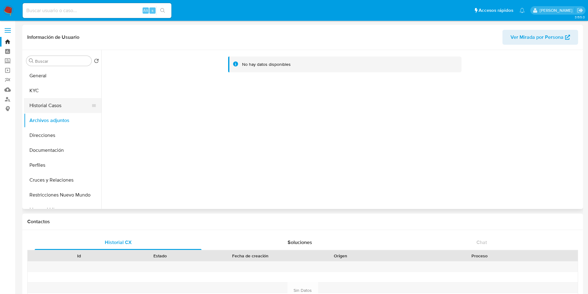
click at [58, 104] on button "Historial Casos" at bounding box center [60, 105] width 73 height 15
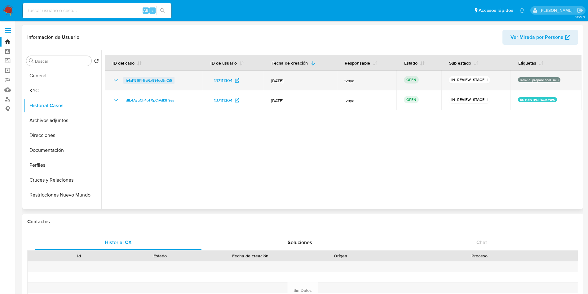
click at [142, 78] on span "h4aF81tFHfvi6x991oc9nCj5" at bounding box center [149, 80] width 46 height 7
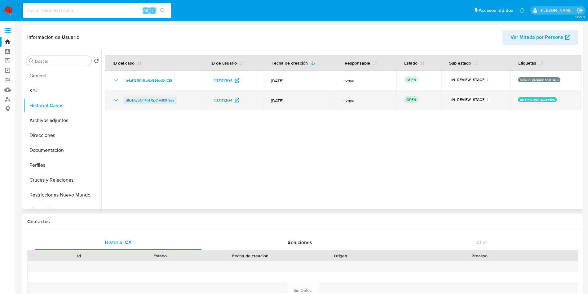
click at [167, 102] on span "dlE4AyuCh4bTXpCiVdI3F9ss" at bounding box center [150, 99] width 48 height 7
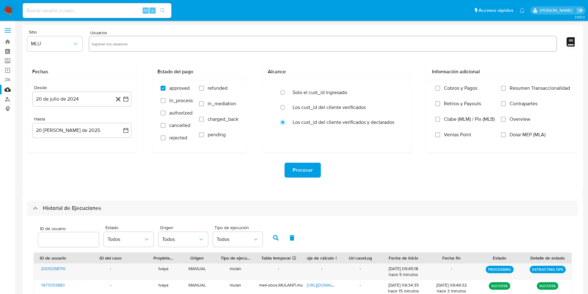
select select "10"
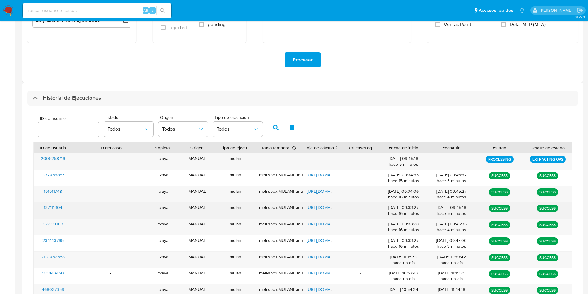
click at [324, 209] on span "[URL][DOMAIN_NAME]" at bounding box center [328, 207] width 43 height 6
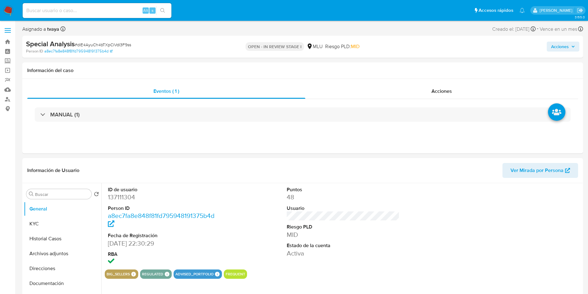
select select "10"
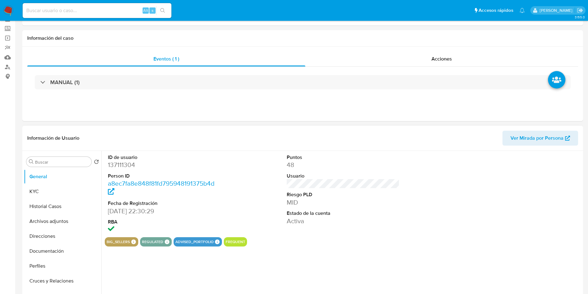
scroll to position [47, 0]
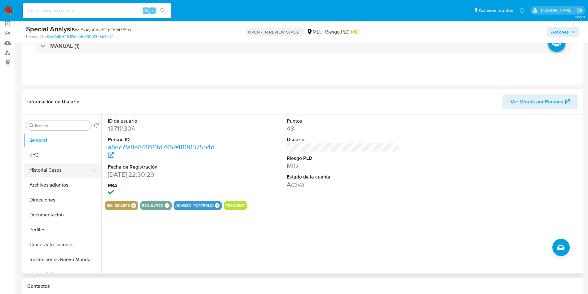
click at [45, 175] on button "Historial Casos" at bounding box center [60, 169] width 73 height 15
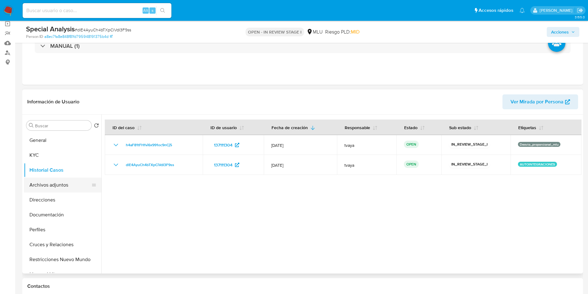
click at [38, 185] on button "Archivos adjuntos" at bounding box center [60, 184] width 73 height 15
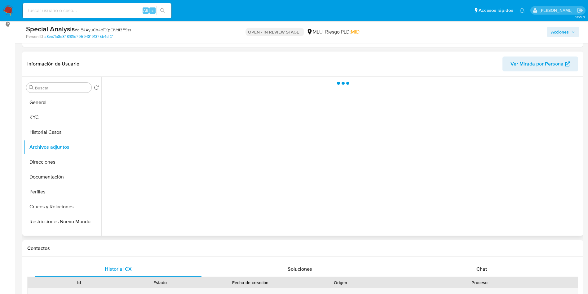
scroll to position [93, 0]
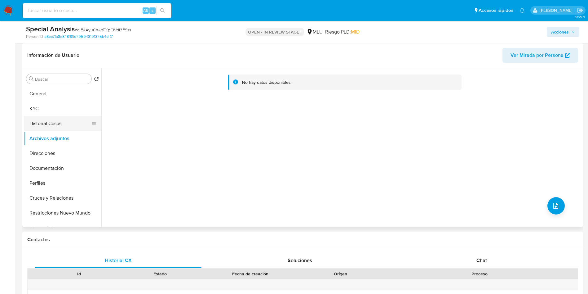
click at [47, 122] on button "Historial Casos" at bounding box center [60, 123] width 73 height 15
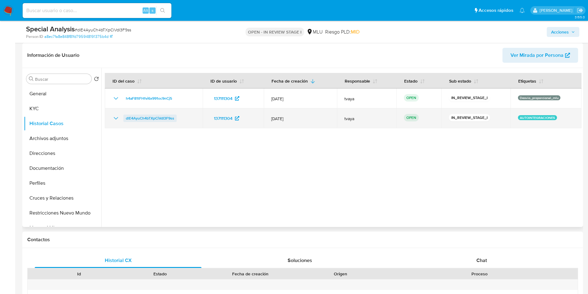
click at [164, 117] on span "dlE4AyuCh4bTXpCiVdI3F9ss" at bounding box center [150, 117] width 48 height 7
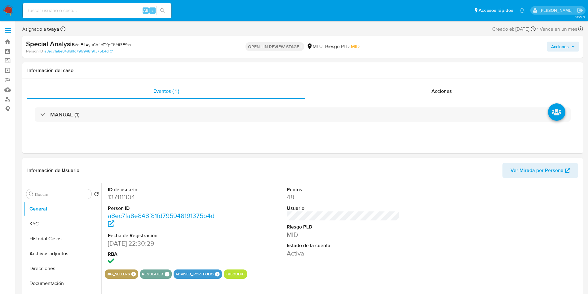
select select "10"
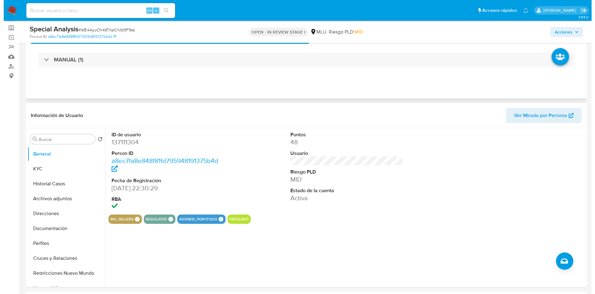
scroll to position [47, 0]
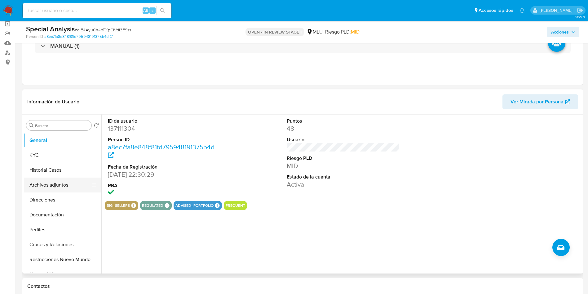
click at [47, 180] on button "Archivos adjuntos" at bounding box center [60, 184] width 73 height 15
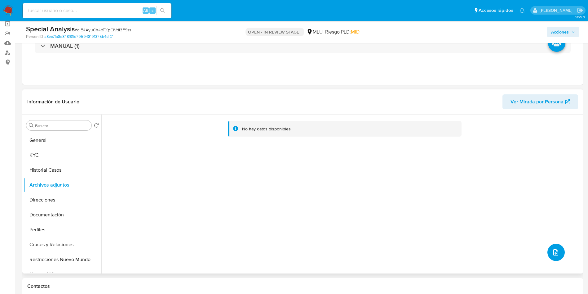
click at [558, 258] on button "upload-file" at bounding box center [556, 251] width 17 height 17
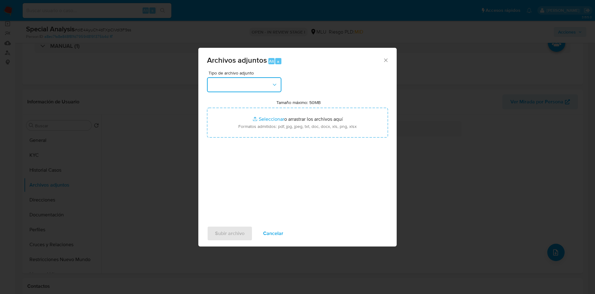
click at [250, 87] on button "button" at bounding box center [244, 84] width 74 height 15
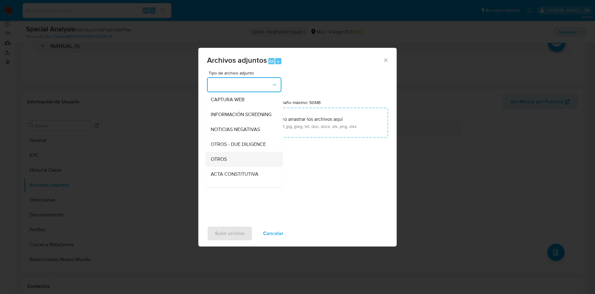
click at [233, 164] on div "OTROS" at bounding box center [242, 159] width 63 height 15
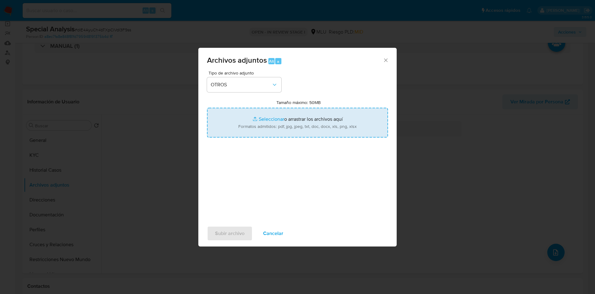
click at [264, 127] on input "Tamaño máximo: 50MB Seleccionar archivos" at bounding box center [297, 123] width 181 height 30
type input "C:\fakepath\137111304 - Movimientos.xlsx"
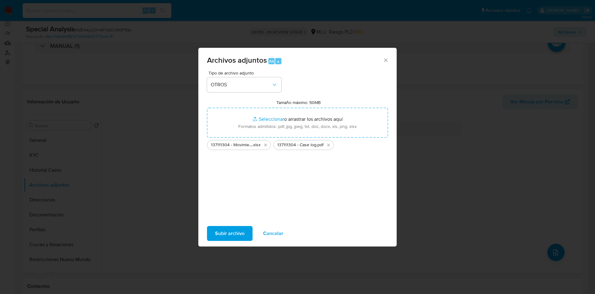
click at [235, 234] on span "Subir archivo" at bounding box center [229, 233] width 29 height 14
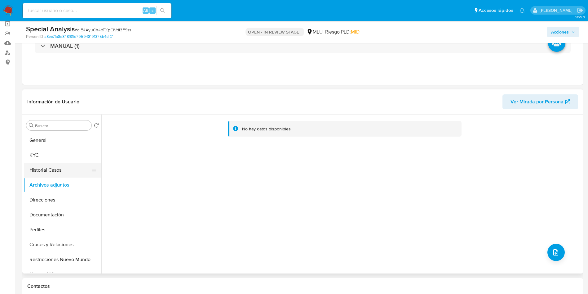
click at [46, 168] on button "Historial Casos" at bounding box center [60, 169] width 73 height 15
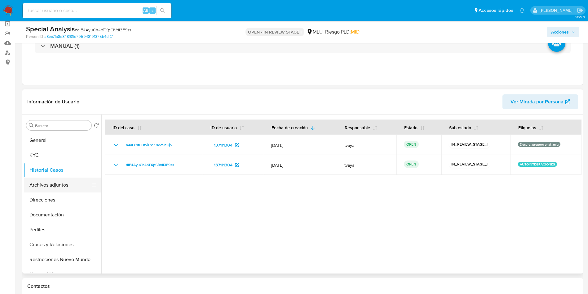
click at [45, 187] on button "Archivos adjuntos" at bounding box center [60, 184] width 73 height 15
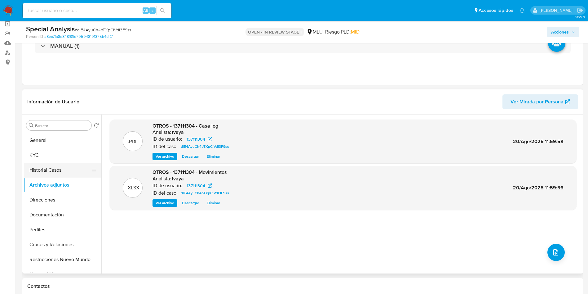
click at [43, 166] on button "Historial Casos" at bounding box center [60, 169] width 73 height 15
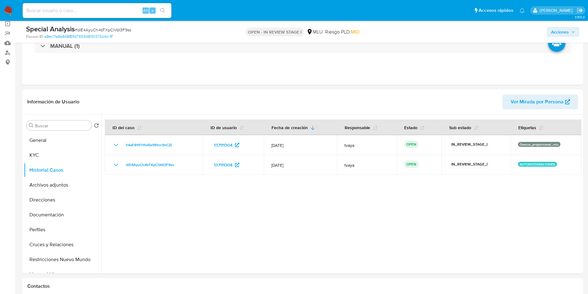
click at [553, 29] on span "Acciones" at bounding box center [560, 32] width 18 height 10
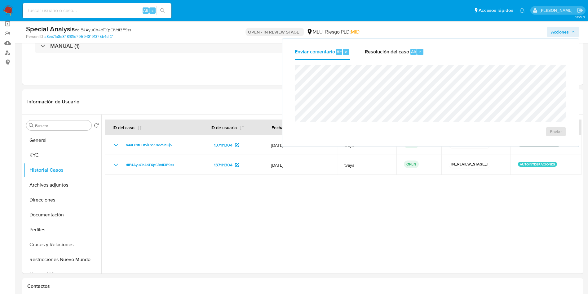
click at [384, 61] on div "Enviar" at bounding box center [430, 100] width 287 height 81
click at [384, 56] on div "Resolución del caso Alt r" at bounding box center [394, 52] width 59 height 16
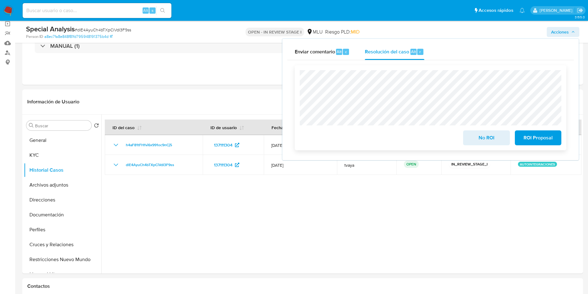
click at [296, 79] on div "No ROI ROI Proposal" at bounding box center [431, 107] width 272 height 85
drag, startPoint x: 489, startPoint y: 138, endPoint x: 241, endPoint y: 94, distance: 251.2
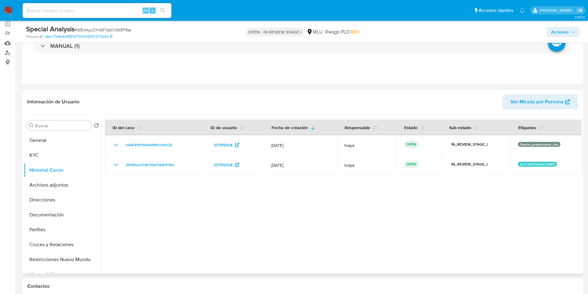
click at [451, 264] on div at bounding box center [341, 193] width 480 height 159
click at [339, 239] on div at bounding box center [341, 193] width 480 height 159
click at [55, 185] on button "Archivos adjuntos" at bounding box center [60, 184] width 73 height 15
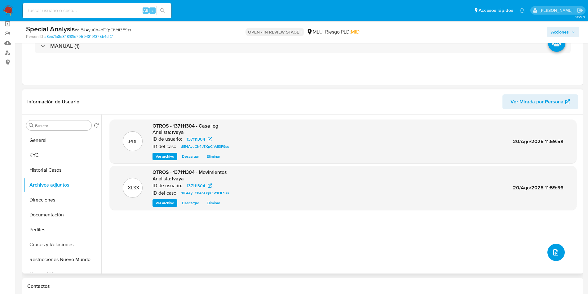
click at [557, 253] on button "upload-file" at bounding box center [556, 251] width 17 height 17
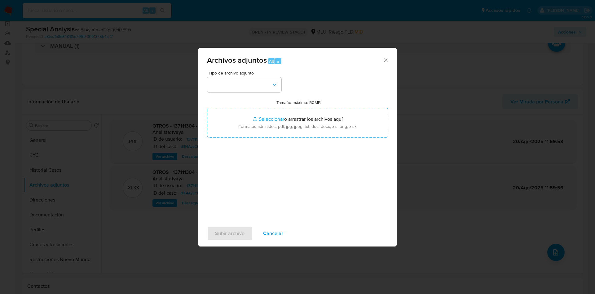
click at [158, 218] on div "Archivos adjuntos Alt a Tipo de archivo adjunto Tamaño máximo: 50MB Seleccionar…" at bounding box center [297, 147] width 595 height 294
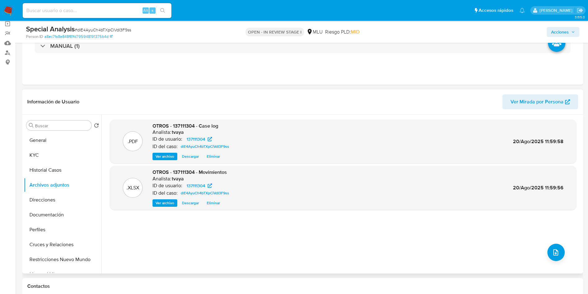
click at [171, 157] on span "Ver archivo" at bounding box center [165, 156] width 19 height 6
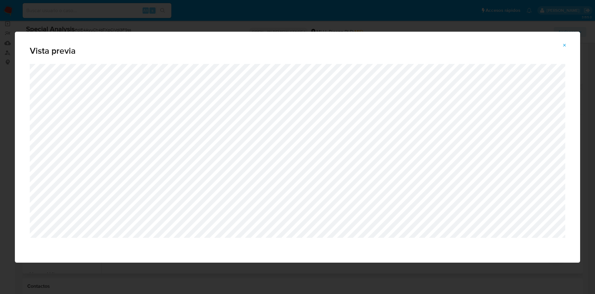
click at [377, 21] on div "Vista previa" at bounding box center [297, 147] width 595 height 294
click at [562, 43] on button "Attachment preview" at bounding box center [565, 45] width 14 height 10
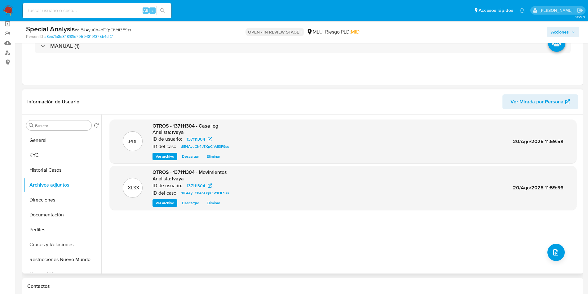
click at [565, 30] on span "Acciones" at bounding box center [560, 32] width 18 height 10
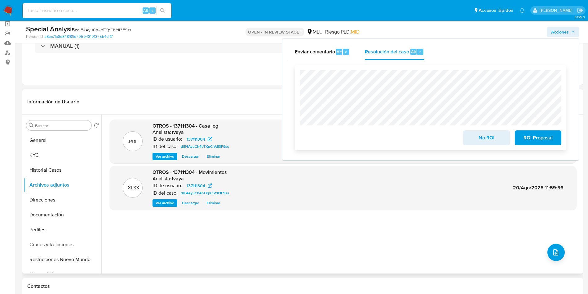
click at [491, 140] on span "No ROI" at bounding box center [486, 138] width 30 height 14
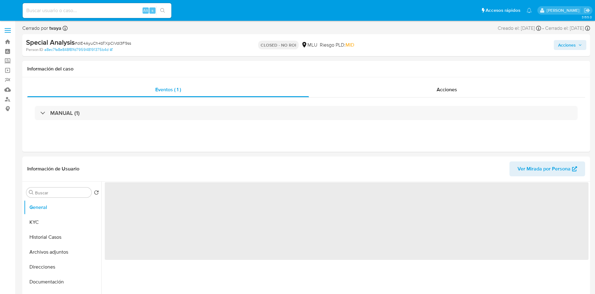
select select "10"
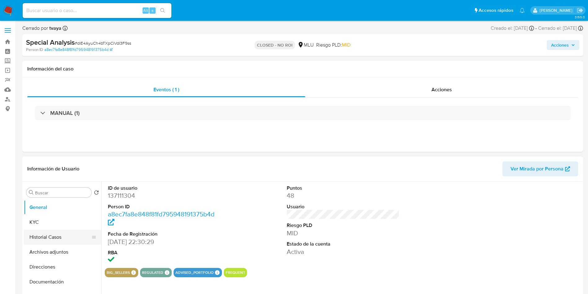
click at [56, 237] on button "Historial Casos" at bounding box center [60, 236] width 73 height 15
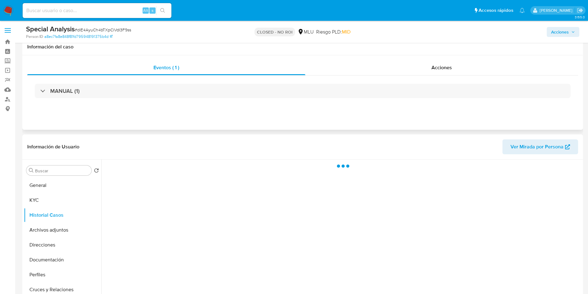
scroll to position [47, 0]
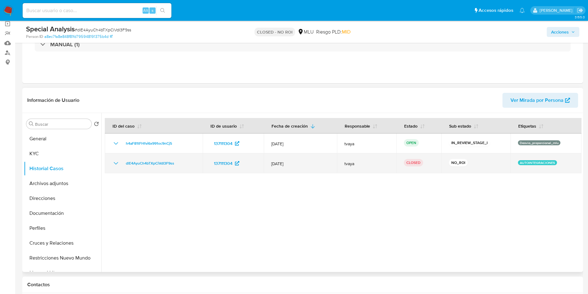
click at [112, 166] on icon "Mostrar/Ocultar" at bounding box center [115, 162] width 7 height 7
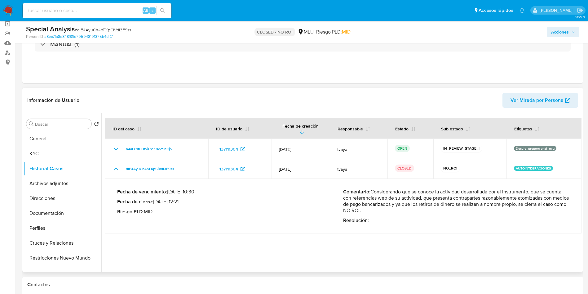
drag, startPoint x: 393, startPoint y: 207, endPoint x: 371, endPoint y: 187, distance: 29.9
click at [371, 189] on p "Comentario : Considerando que se conoce la actividad desarrollada por el instru…" at bounding box center [456, 201] width 226 height 25
click at [557, 34] on span "Acciones" at bounding box center [560, 32] width 18 height 10
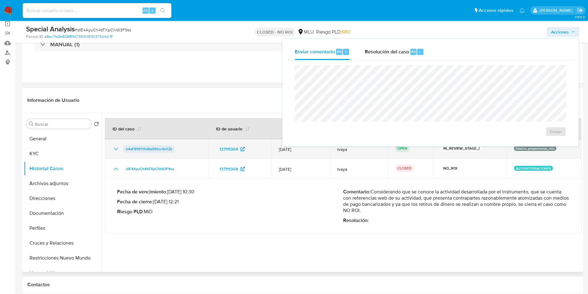
click at [136, 145] on span "h4aF81tFHfvi6x991oc9nCj5" at bounding box center [149, 148] width 46 height 7
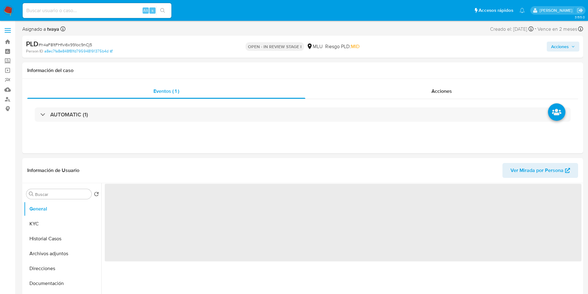
click at [577, 45] on button "Acciones" at bounding box center [563, 47] width 33 height 10
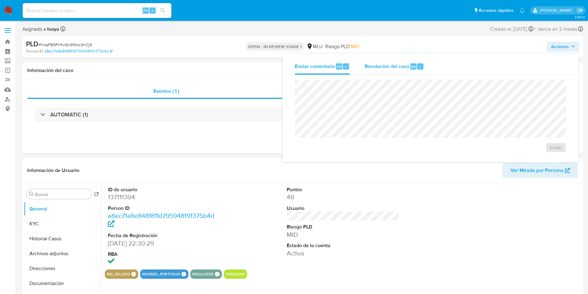
click at [395, 60] on div "Resolución del caso Alt r" at bounding box center [394, 66] width 59 height 16
select select "10"
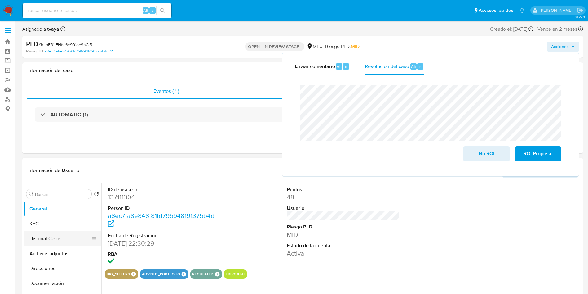
click at [40, 238] on button "Historial Casos" at bounding box center [60, 238] width 73 height 15
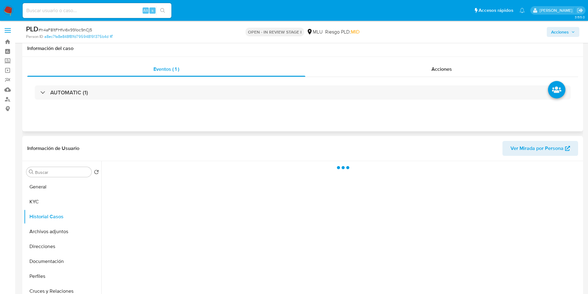
scroll to position [47, 0]
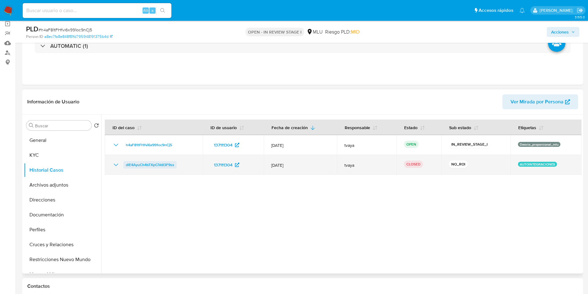
drag, startPoint x: 189, startPoint y: 166, endPoint x: 124, endPoint y: 165, distance: 65.4
click at [124, 165] on div "dlE4AyuCh4bTXpCiVdI3F9ss" at bounding box center [153, 164] width 83 height 7
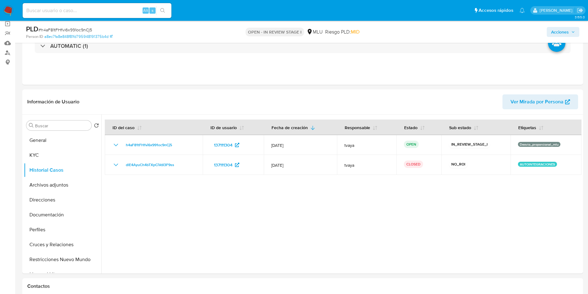
click at [563, 28] on span "Acciones" at bounding box center [560, 32] width 18 height 10
